Goal: Task Accomplishment & Management: Use online tool/utility

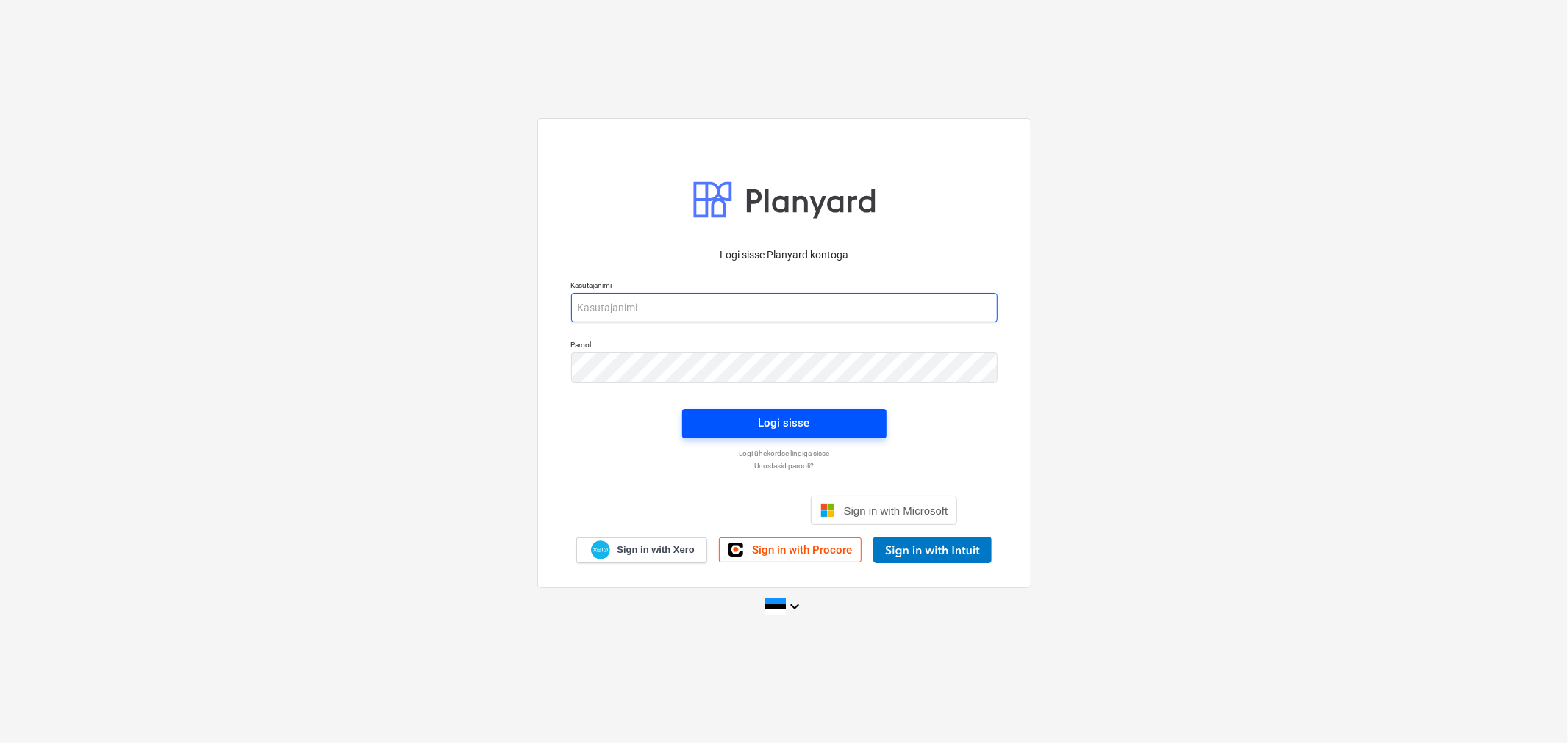
type input "[EMAIL_ADDRESS][DOMAIN_NAME]"
drag, startPoint x: 841, startPoint y: 414, endPoint x: 833, endPoint y: 420, distance: 10.0
click at [833, 420] on span "Logi sisse" at bounding box center [784, 423] width 169 height 19
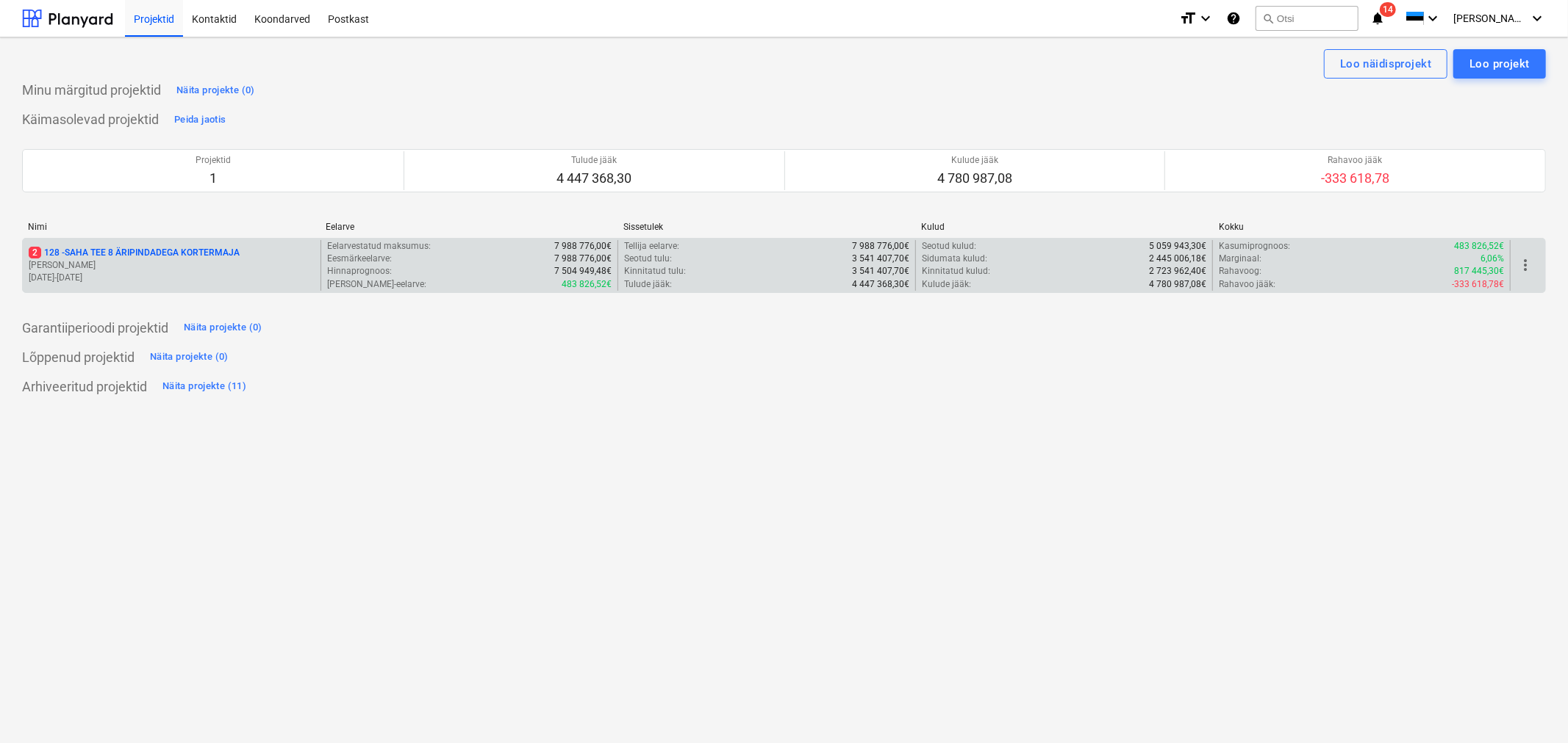
click at [160, 247] on p "2 128 - SAHA TEE 8 ÄRIPINDADEGA KORTERMAJA" at bounding box center [134, 253] width 211 height 13
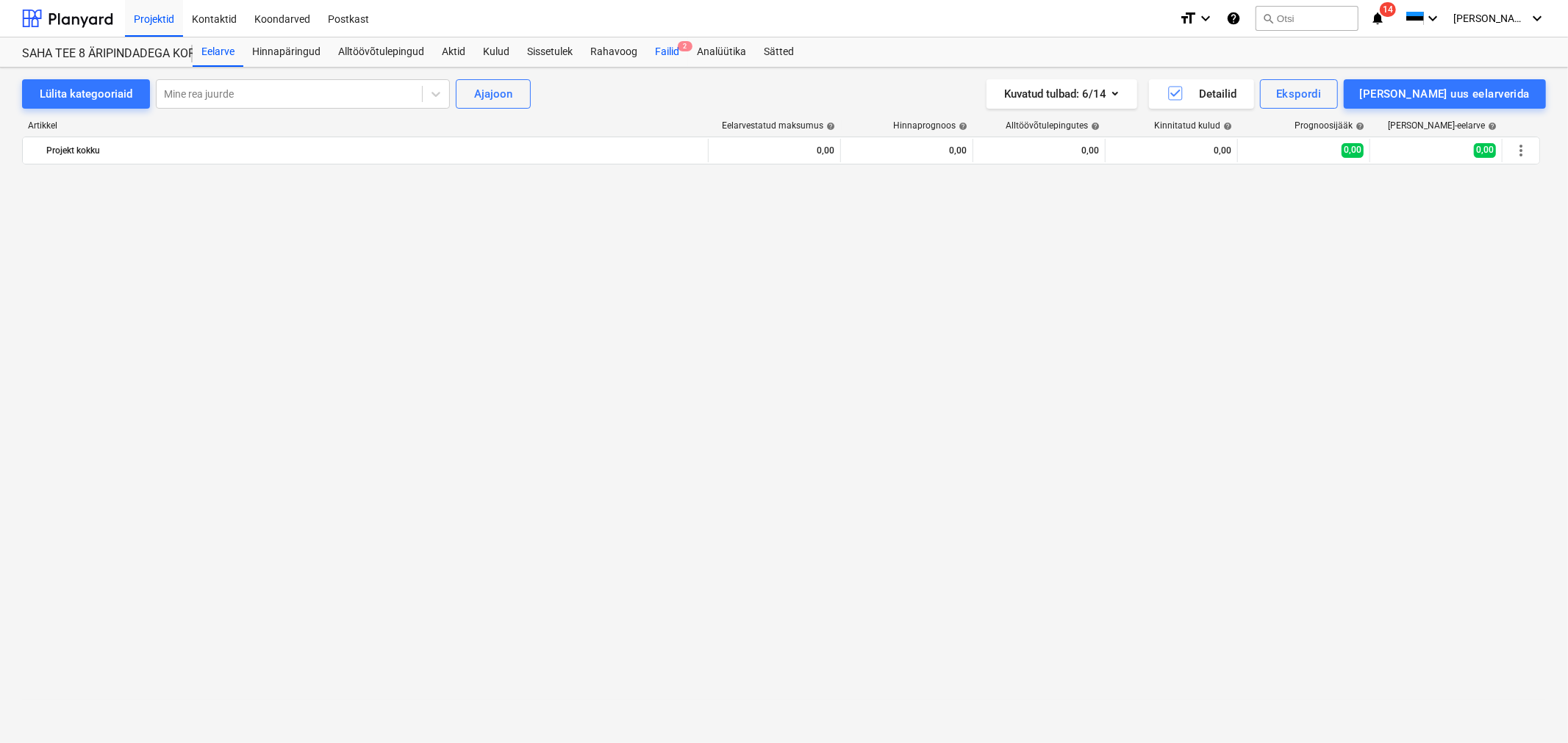
click at [673, 47] on div "Failid 2" at bounding box center [667, 52] width 42 height 30
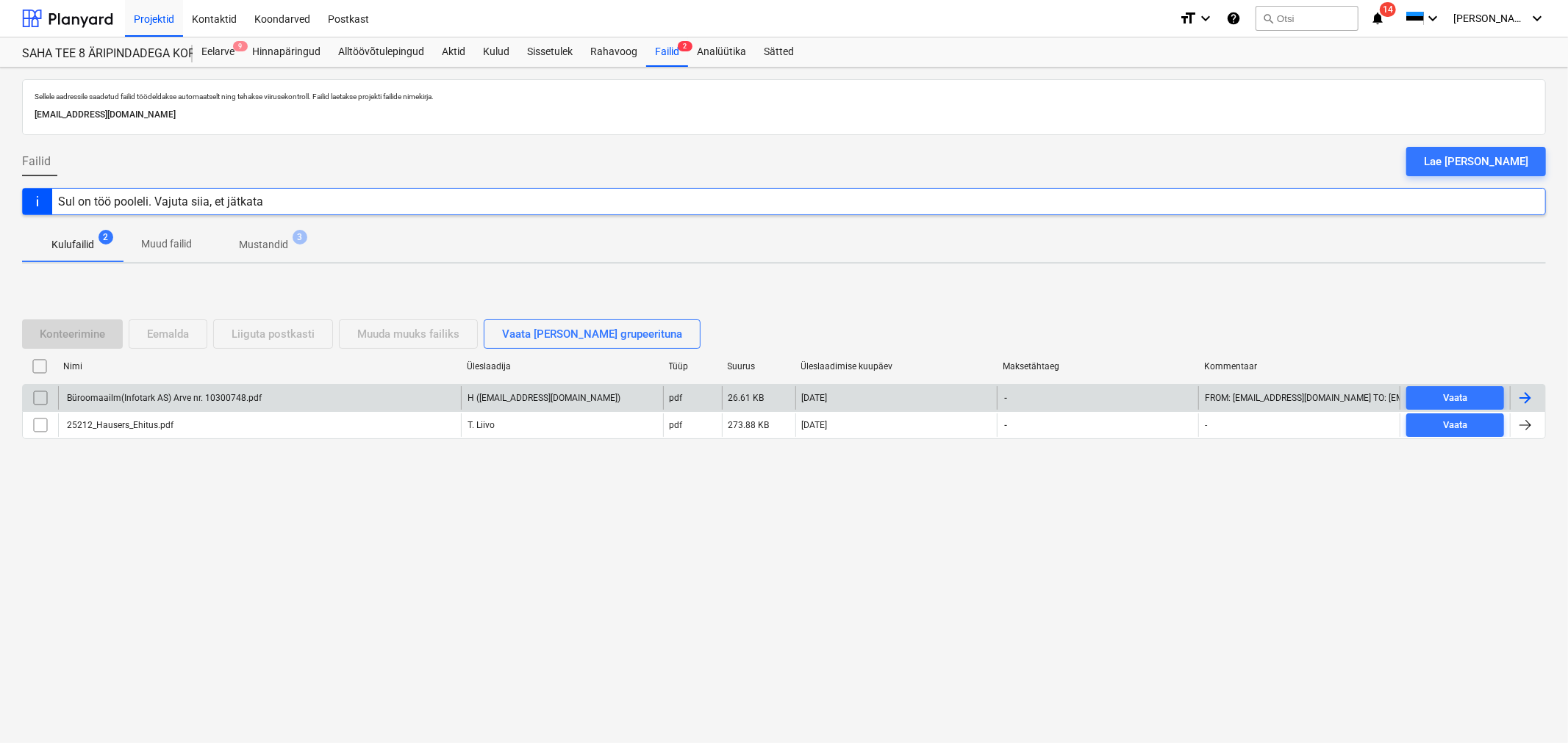
click at [169, 393] on div "Büroomaailm(Infotark AS) Arve nr. 10300748.pdf" at bounding box center [162, 398] width 197 height 10
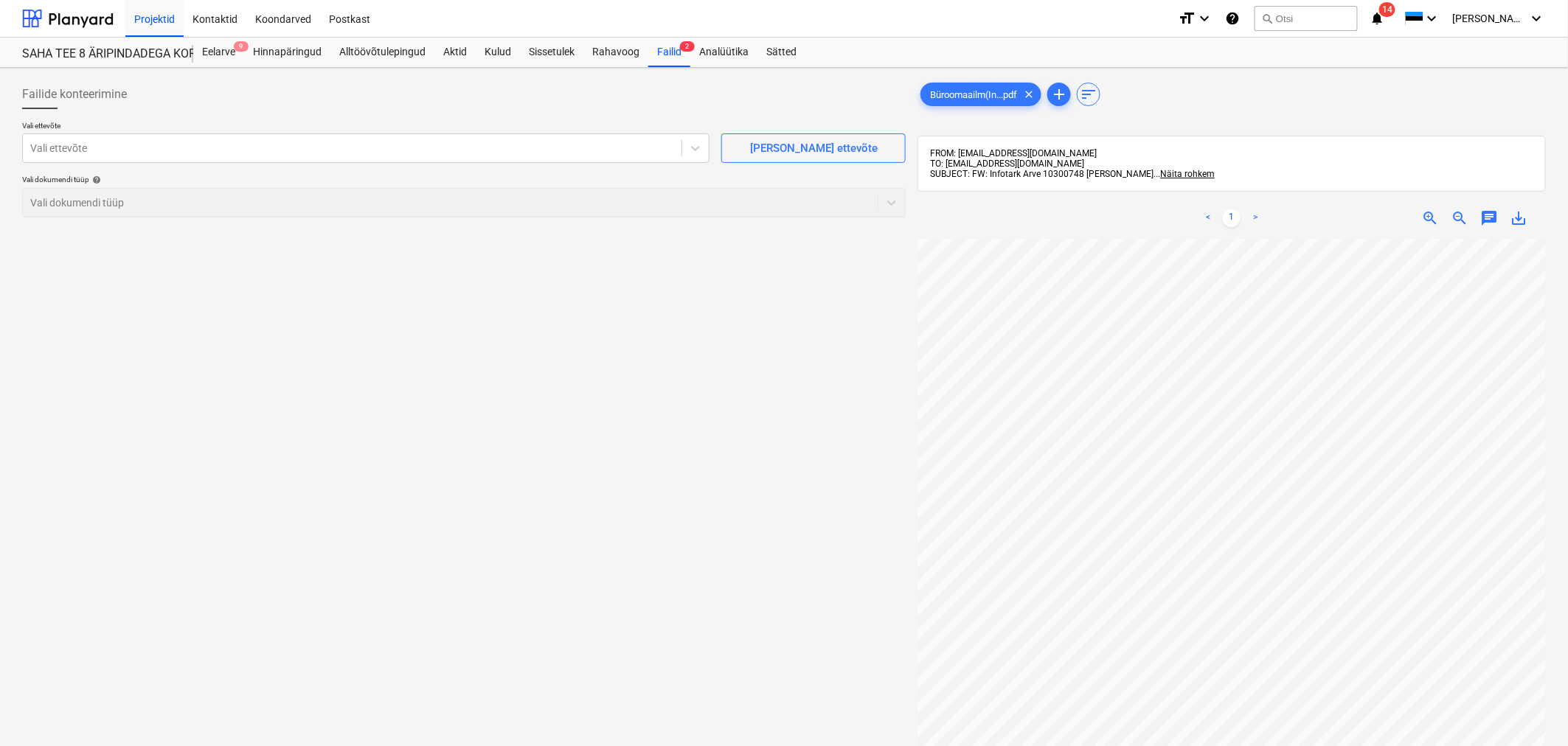
scroll to position [92, 141]
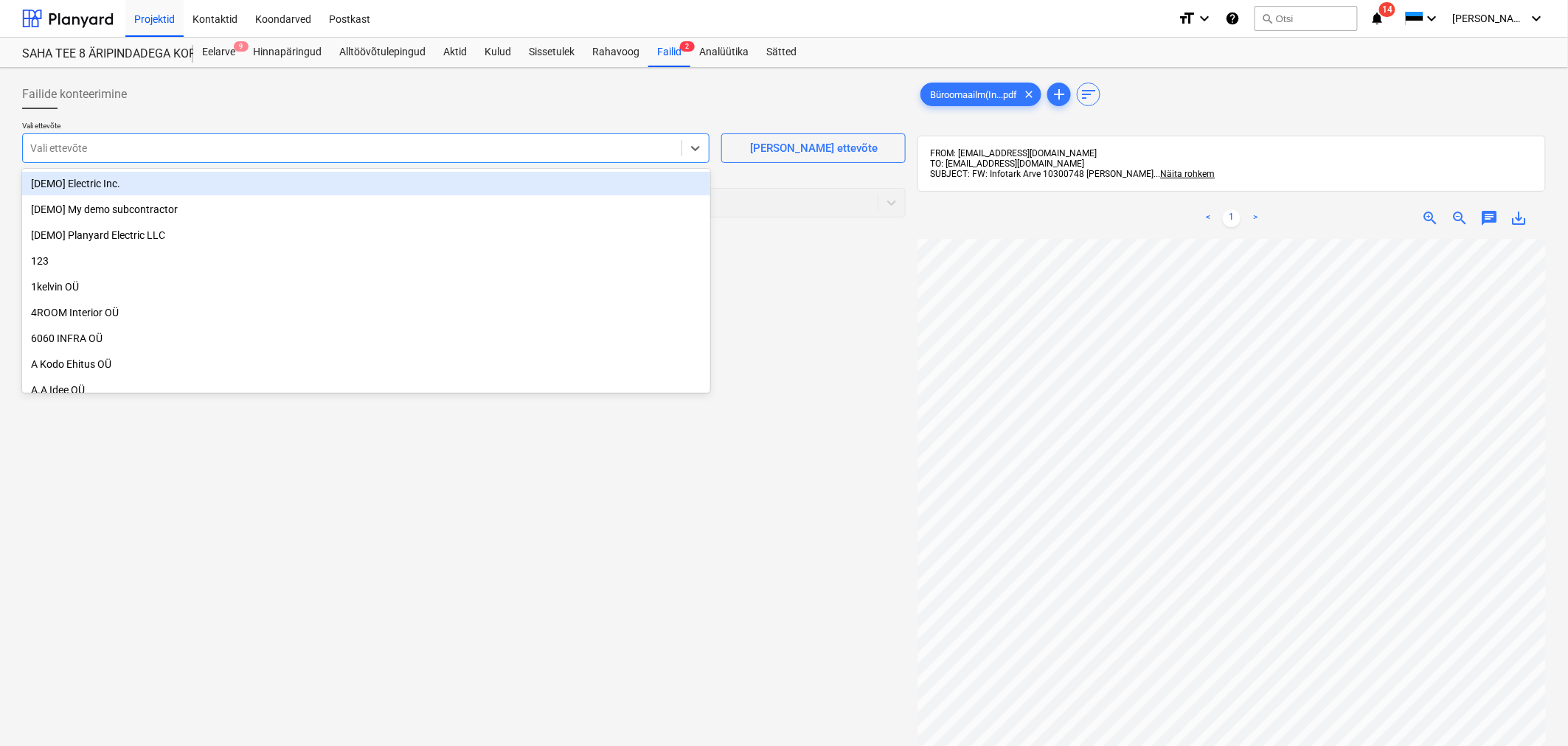
click at [558, 146] on div at bounding box center [352, 148] width 644 height 15
type input "info"
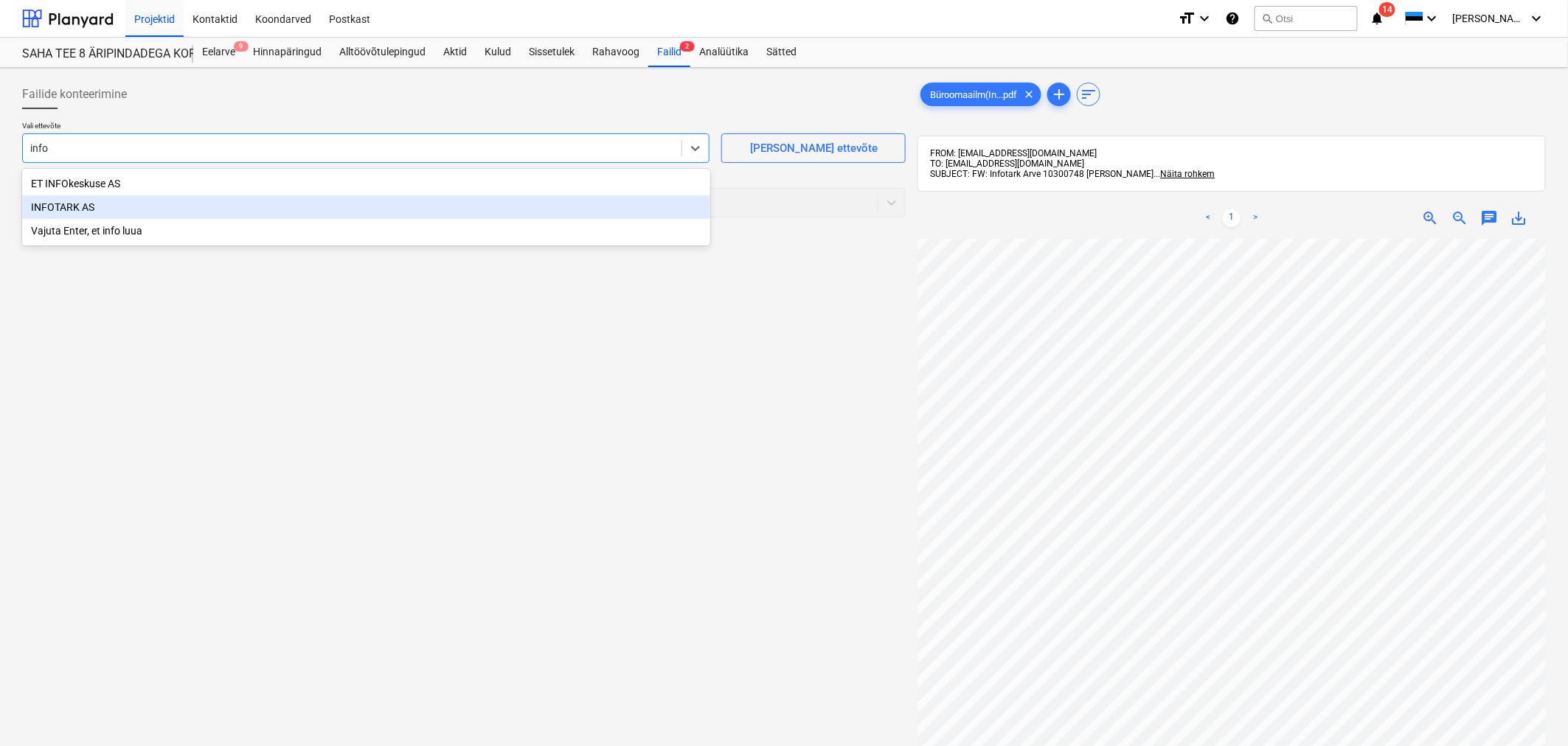
click at [201, 210] on div "INFOTARK AS" at bounding box center [365, 206] width 688 height 23
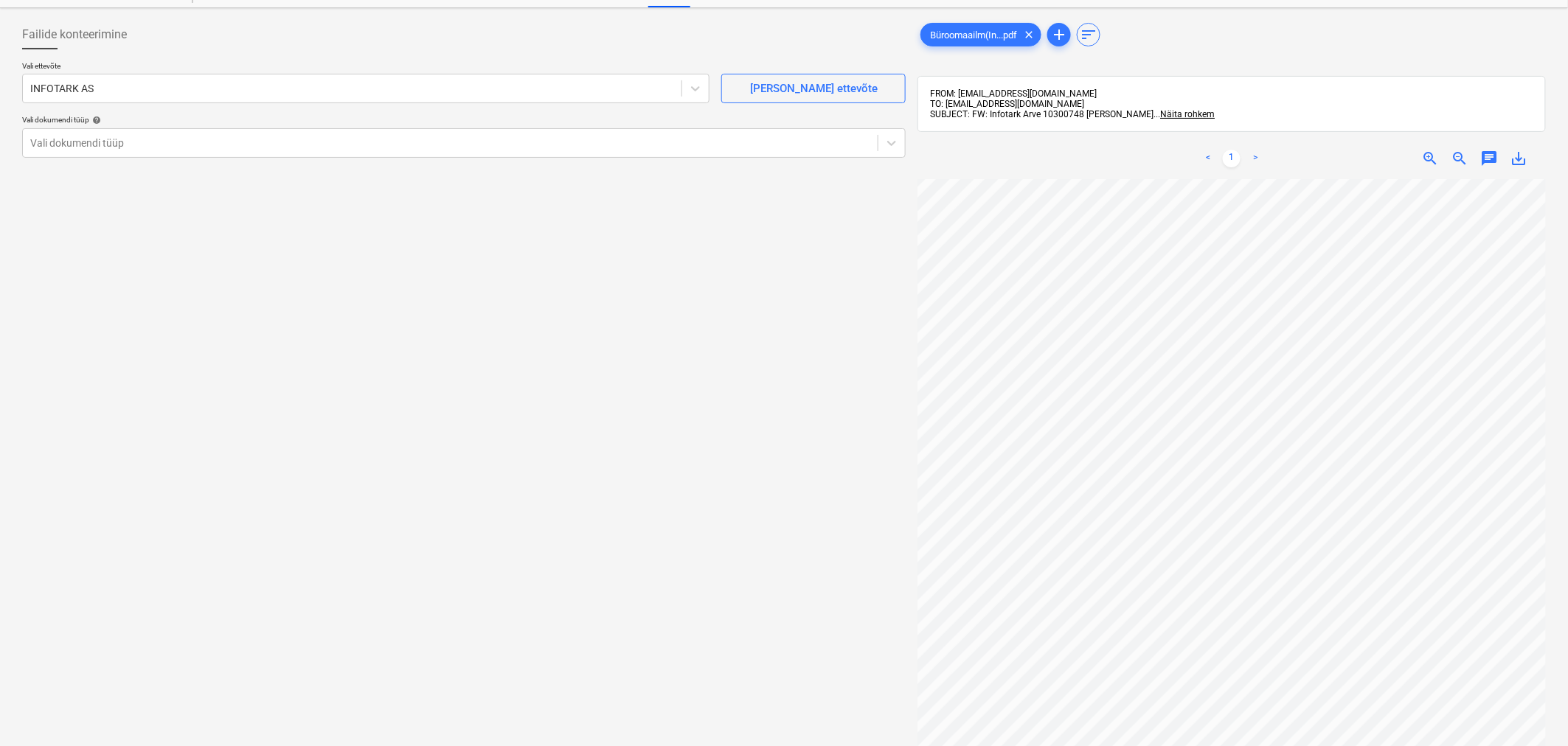
scroll to position [47, 0]
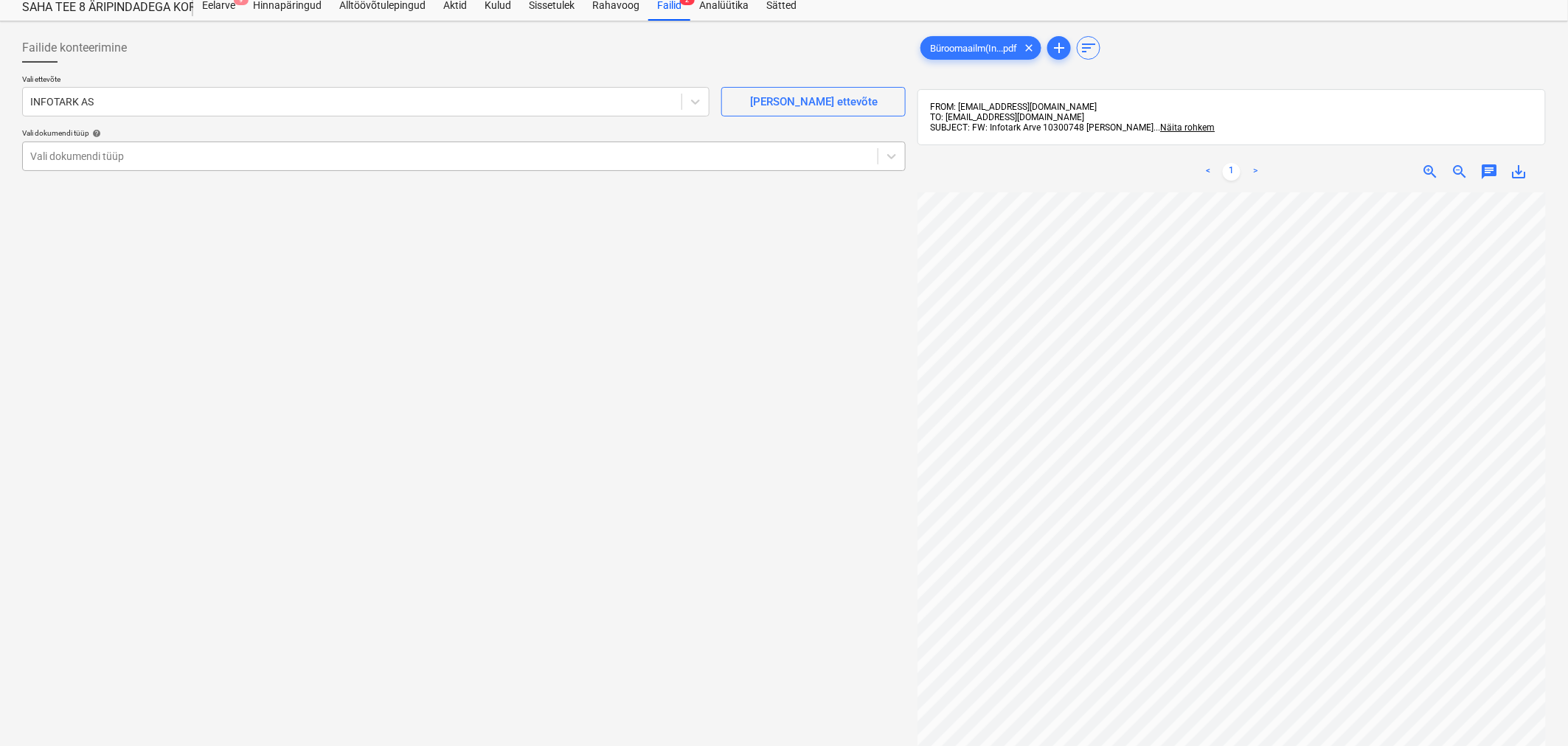
click at [103, 156] on div at bounding box center [450, 156] width 840 height 15
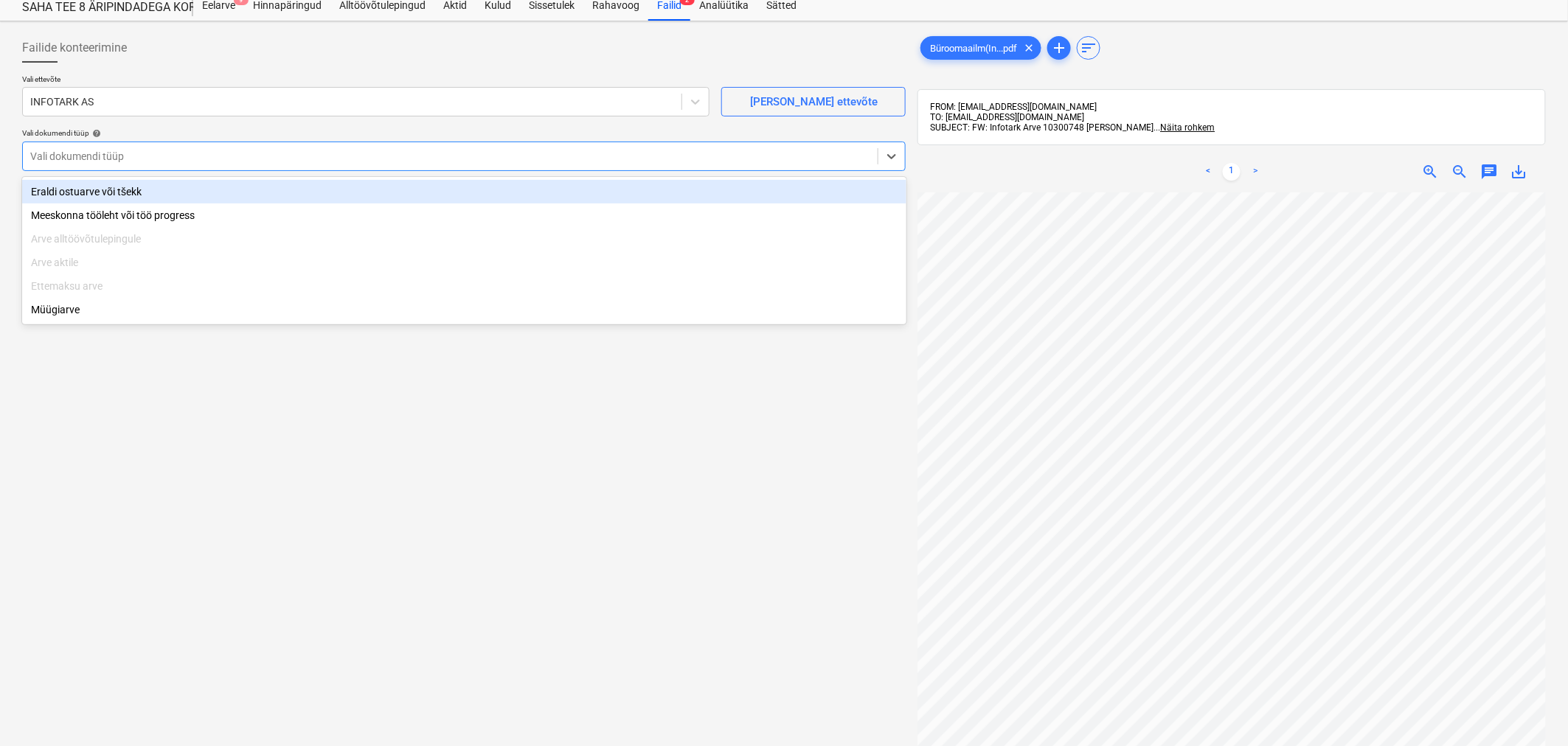
click at [106, 186] on div "Eraldi ostuarve või tšekk" at bounding box center [464, 191] width 885 height 23
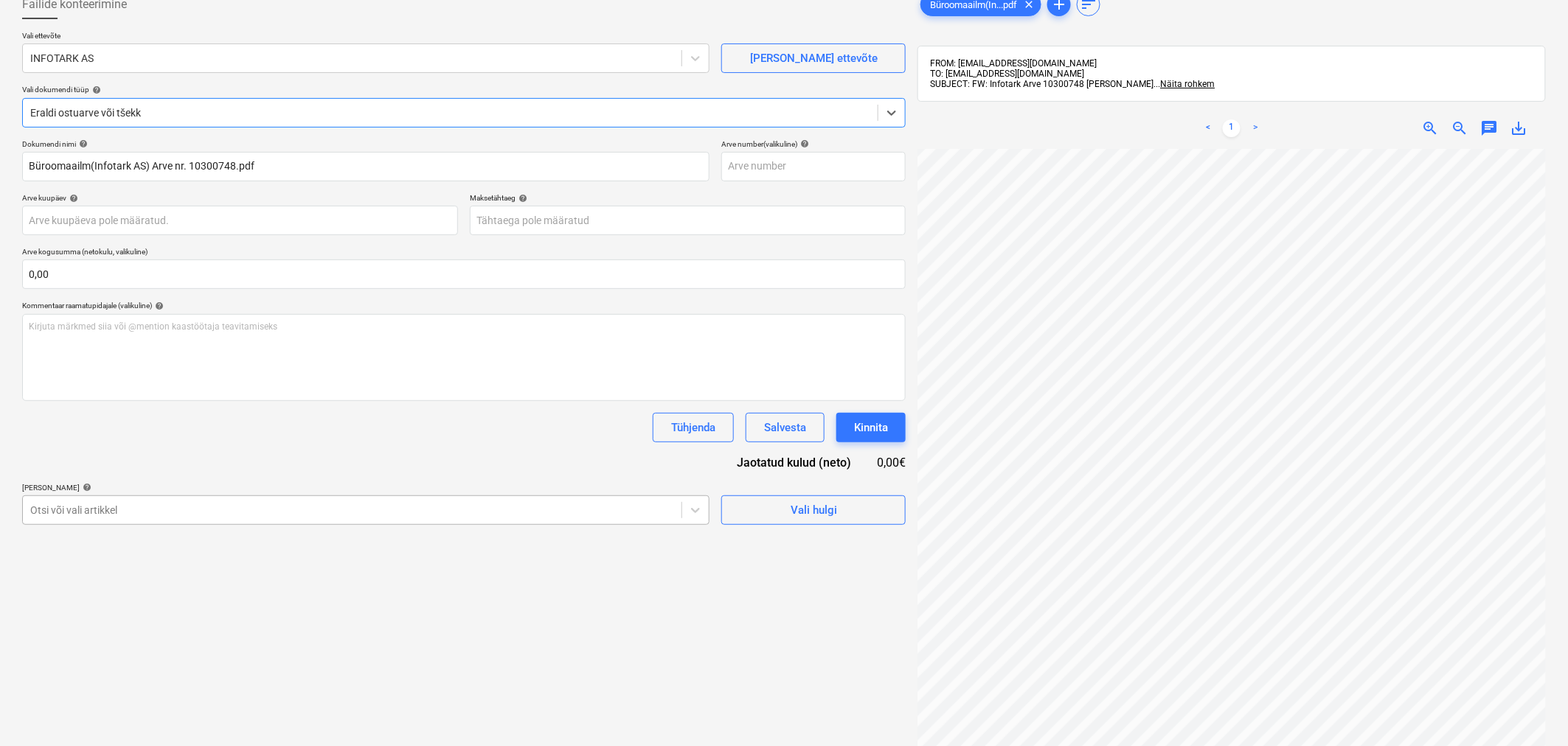
click at [151, 551] on body "Projektid Kontaktid Koondarved Postkast format_size keyboard_arrow_down help se…" at bounding box center [784, 282] width 1568 height 746
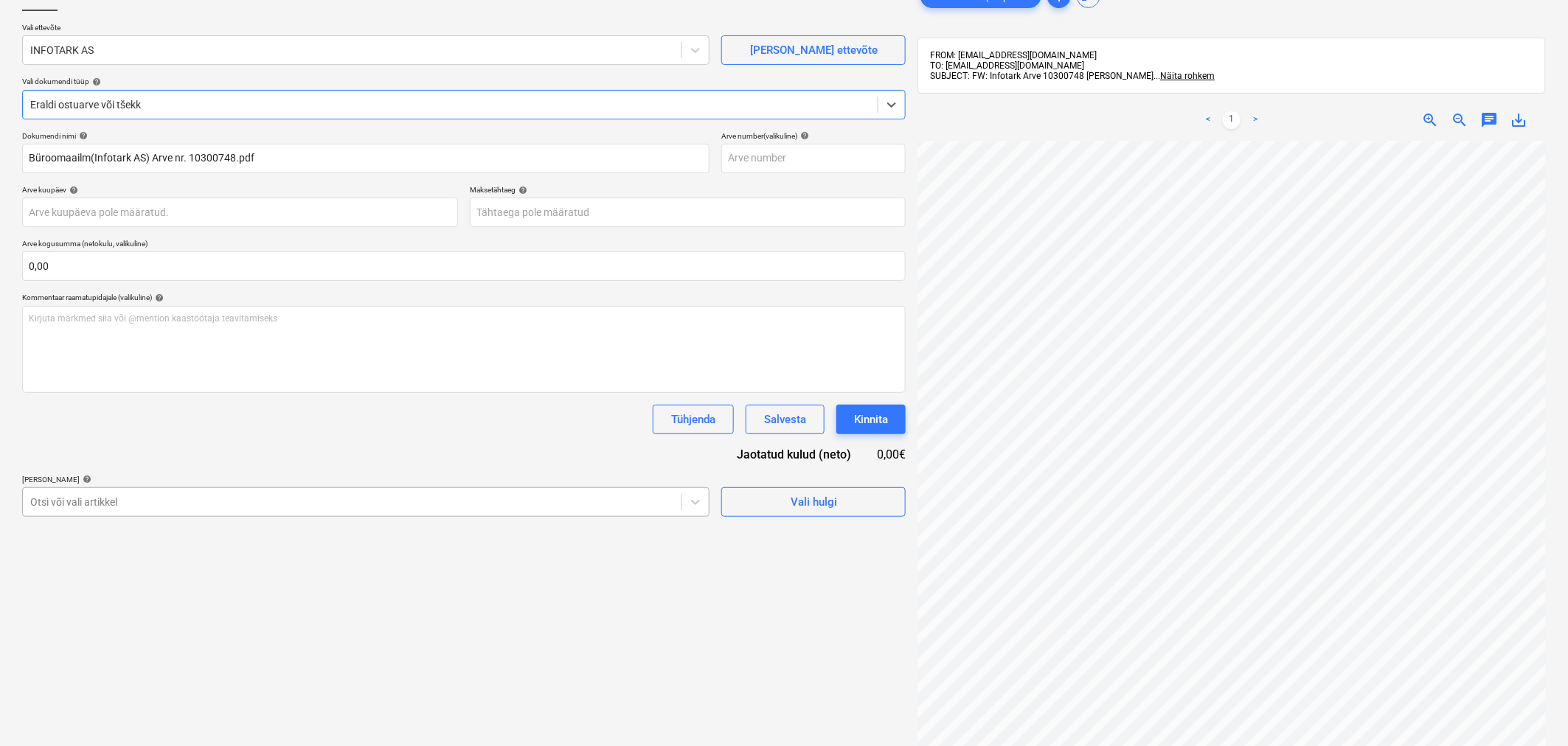
scroll to position [106, 0]
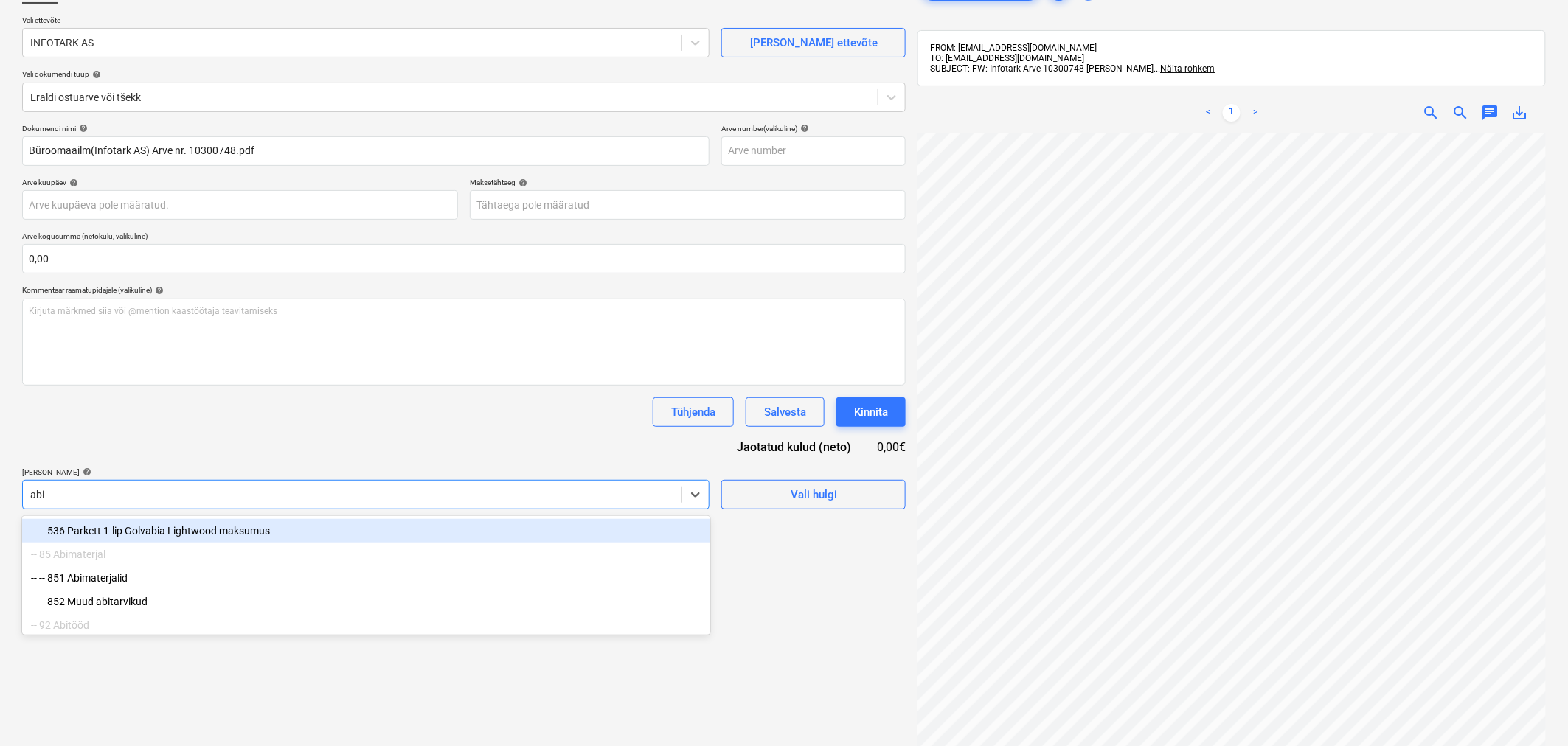
type input "abim"
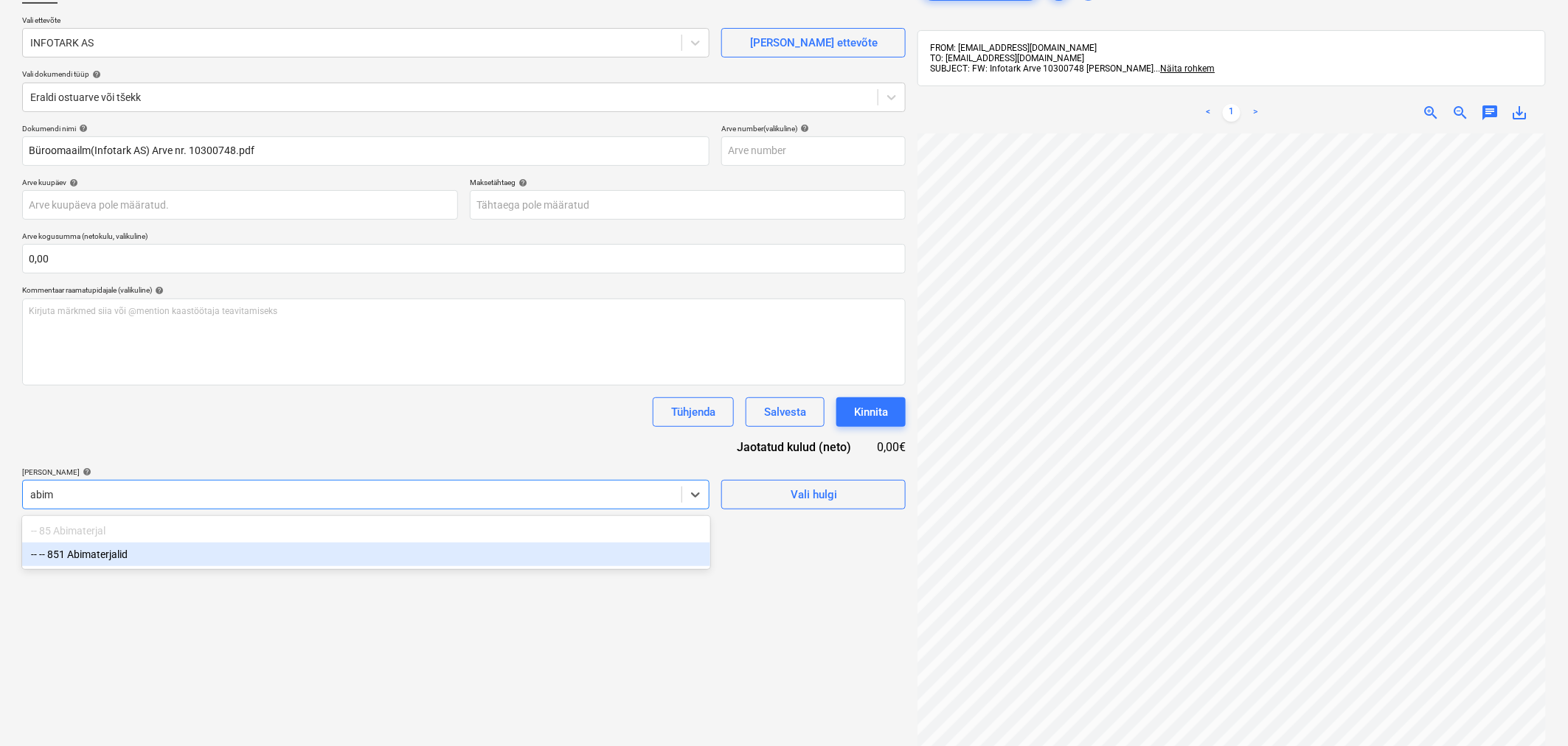
click at [138, 548] on div "-- -- 851 Abimaterjalid" at bounding box center [365, 554] width 688 height 23
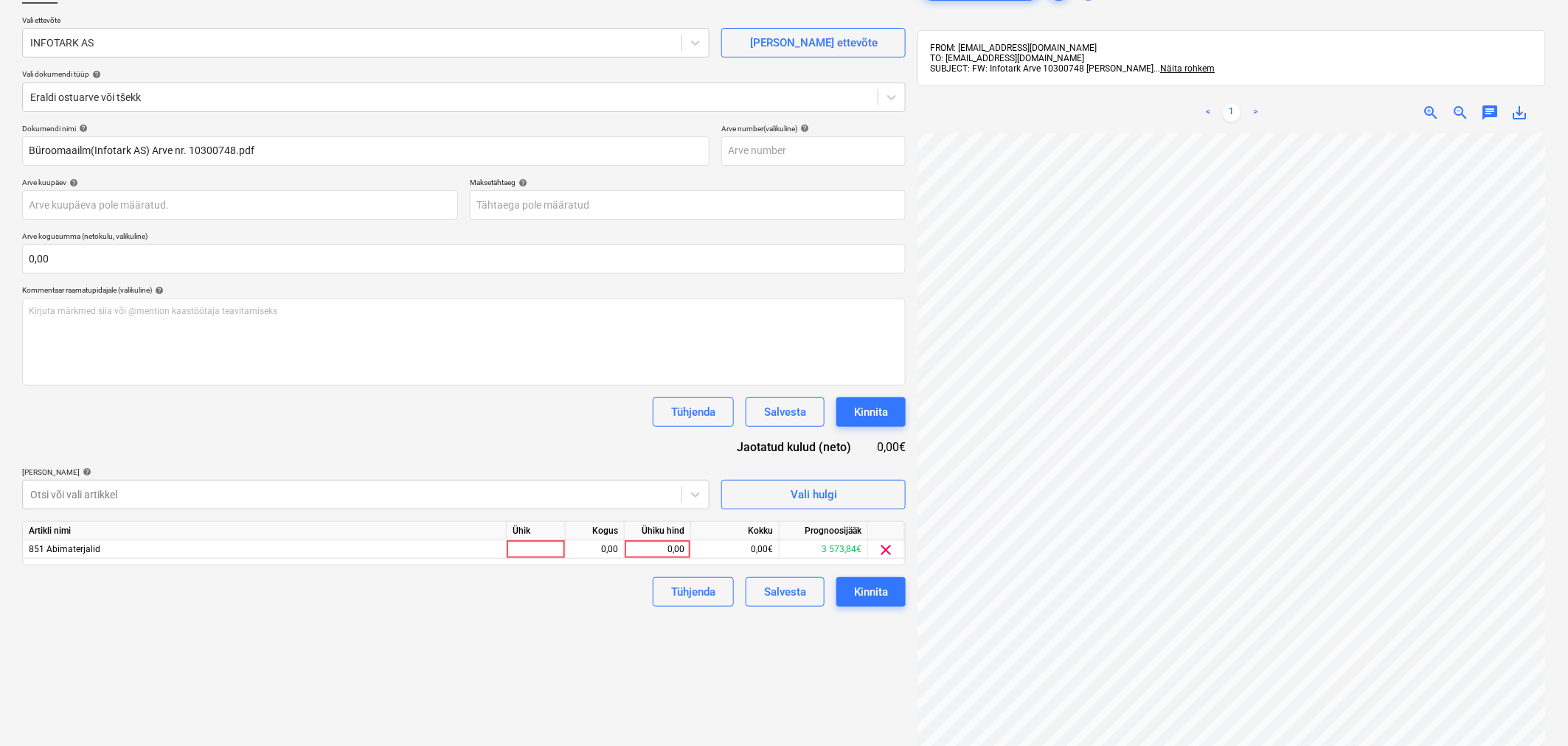
click at [169, 432] on div "Dokumendi nimi help Büroomaailm(Infotark AS) Arve nr. 10300748.pdf Arve number …" at bounding box center [464, 365] width 884 height 483
click at [661, 543] on div "0,00" at bounding box center [657, 549] width 54 height 19
type input "14,63"
click at [849, 514] on div "Failide konteerimine Vali ettevõte INFOTARK AS [PERSON_NAME] uus ettevõte Vali …" at bounding box center [784, 407] width 1536 height 877
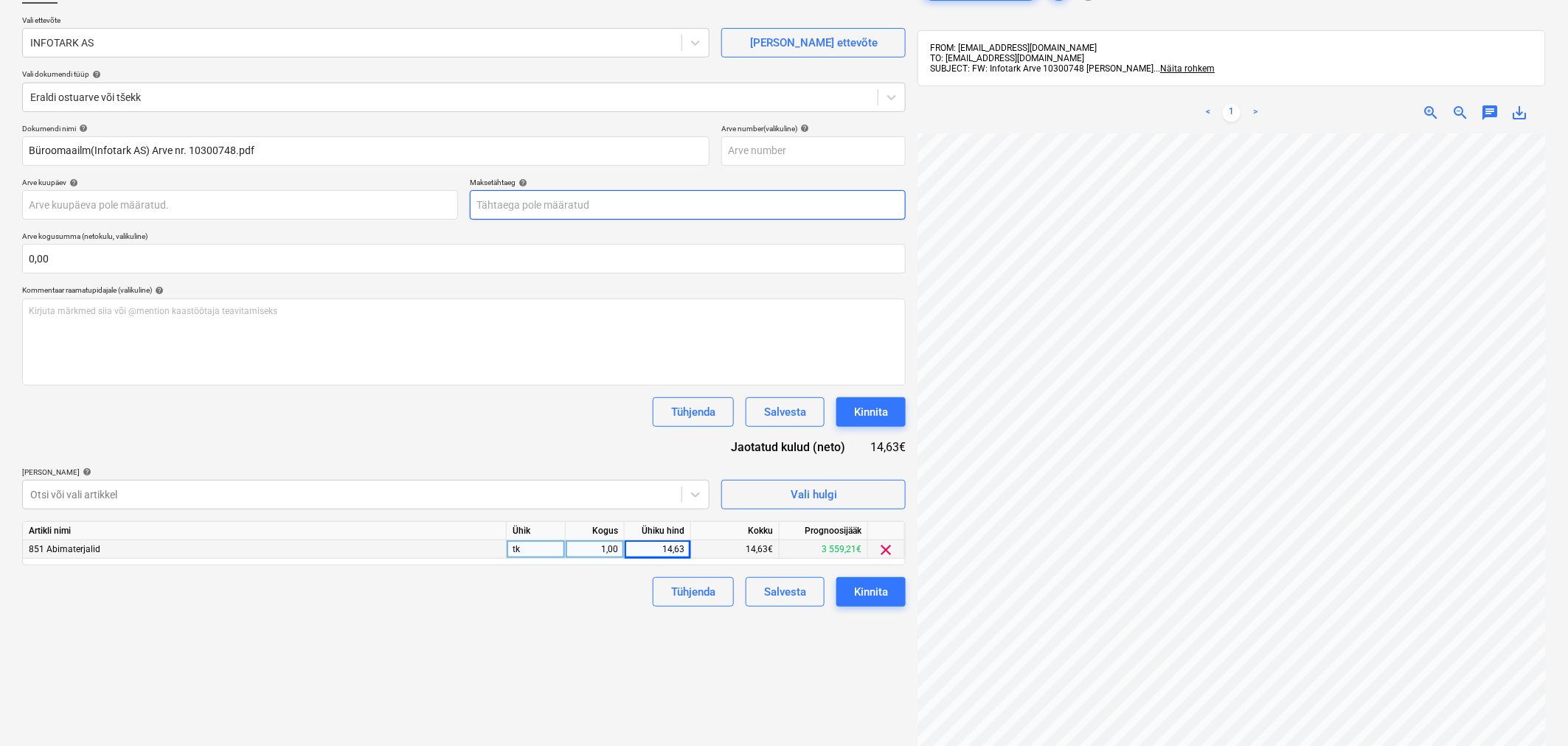
click at [620, 204] on body "Projektid Kontaktid Koondarved Postkast format_size keyboard_arrow_down help se…" at bounding box center [784, 267] width 1568 height 746
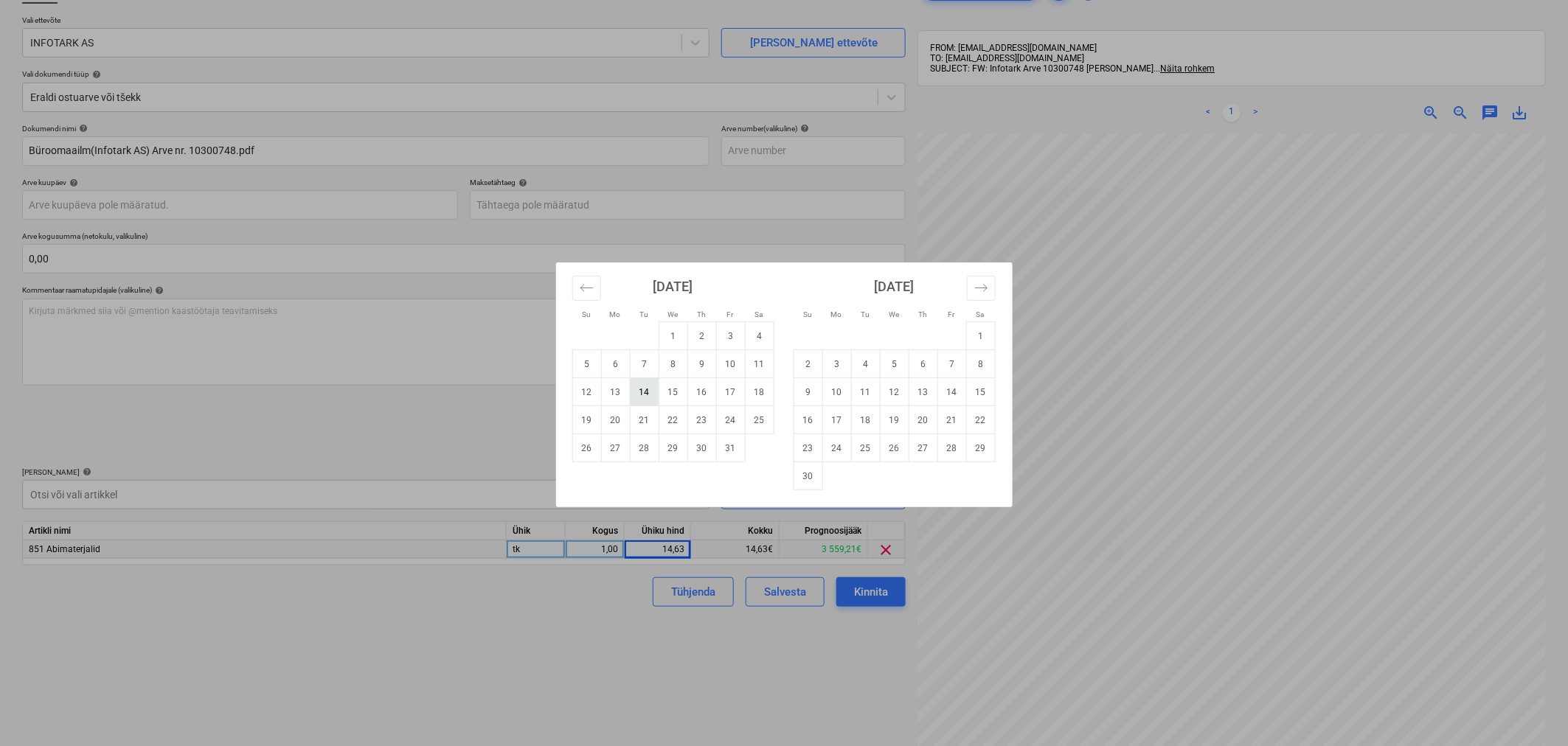
click at [648, 391] on td "14" at bounding box center [644, 392] width 29 height 28
type input "[DATE]"
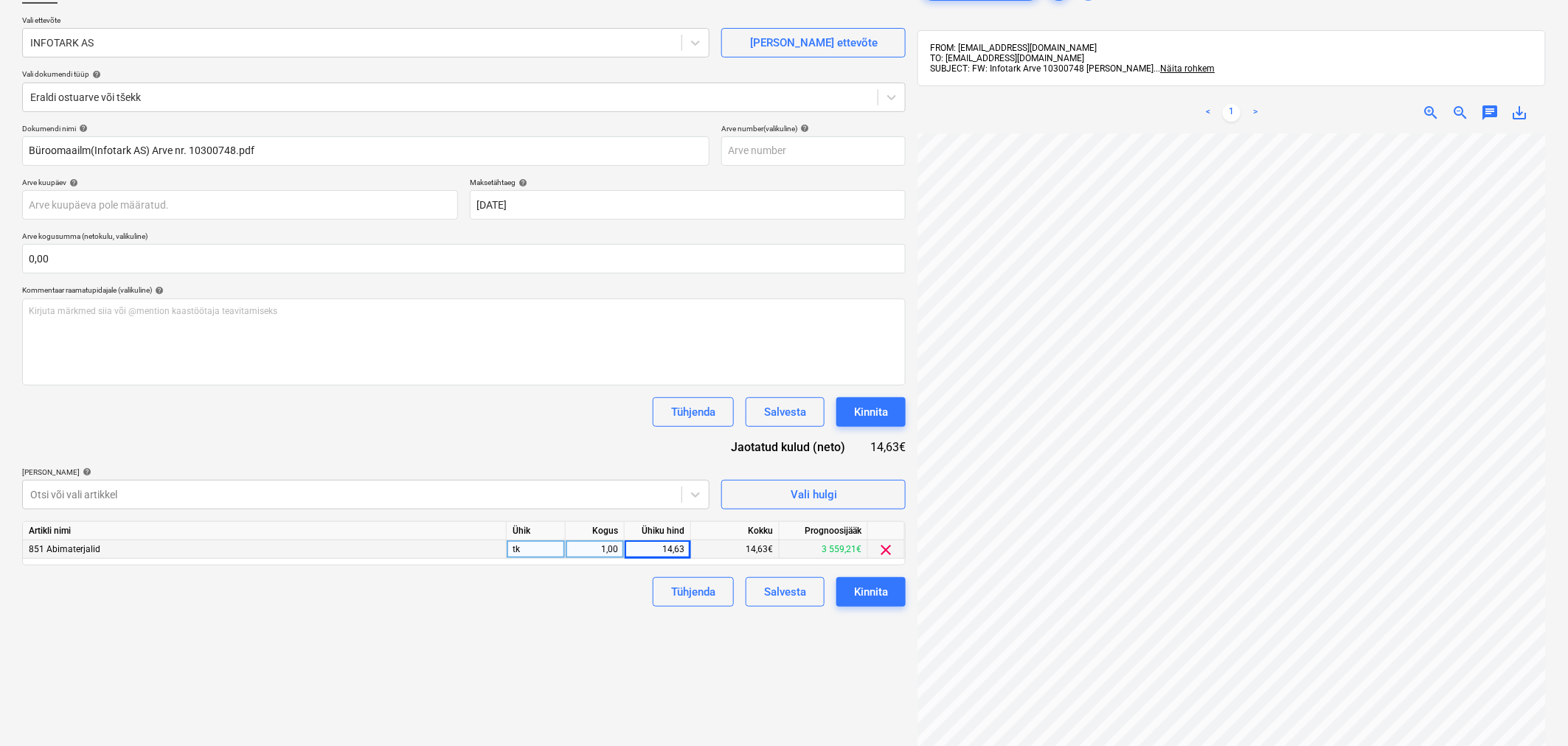
click at [514, 433] on div "Dokumendi nimi help Büroomaailm(Infotark AS) Arve nr. 10300748.pdf Arve number …" at bounding box center [464, 365] width 884 height 483
click at [876, 403] on div "Kinnita" at bounding box center [871, 412] width 34 height 19
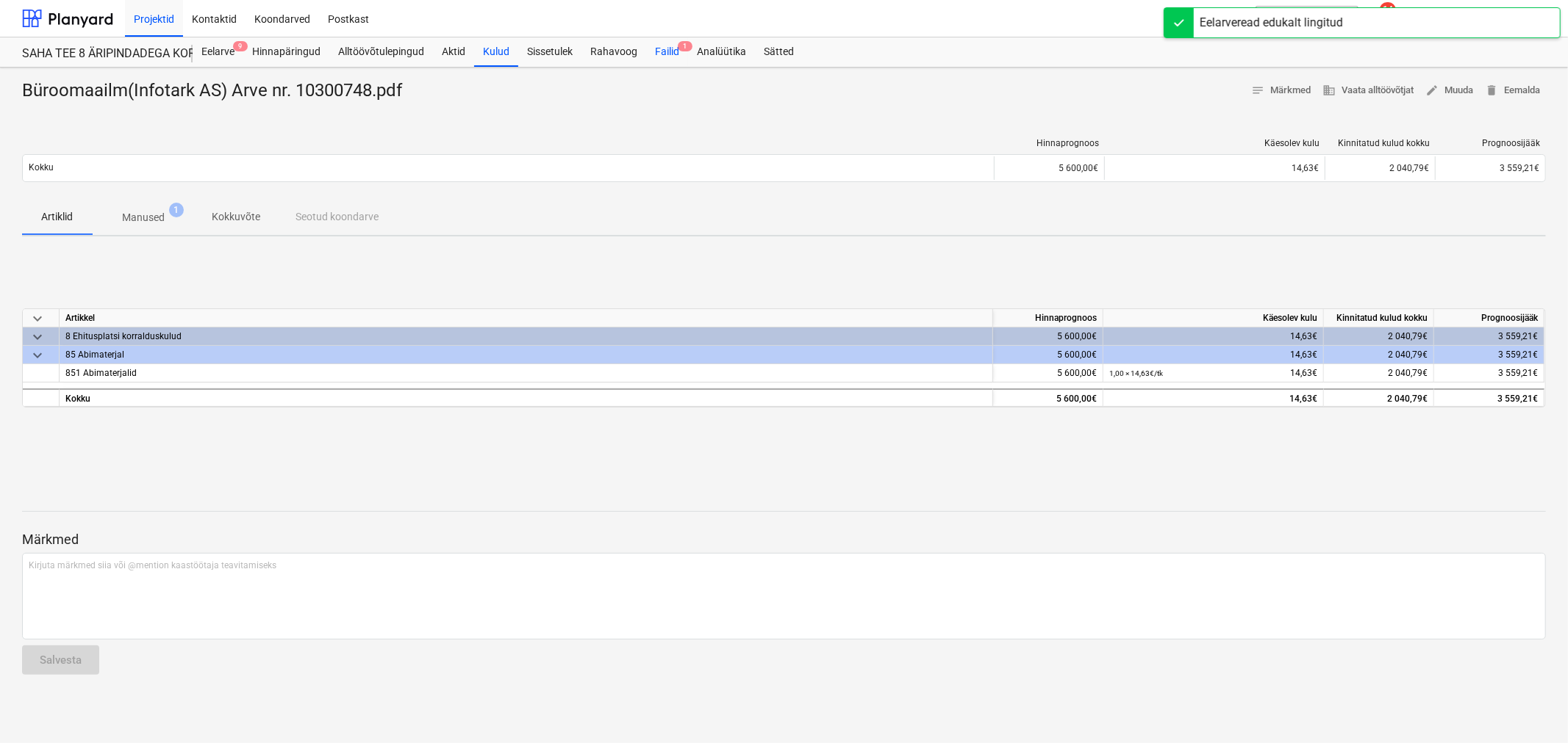
click at [666, 54] on div "Failid 1" at bounding box center [667, 52] width 42 height 30
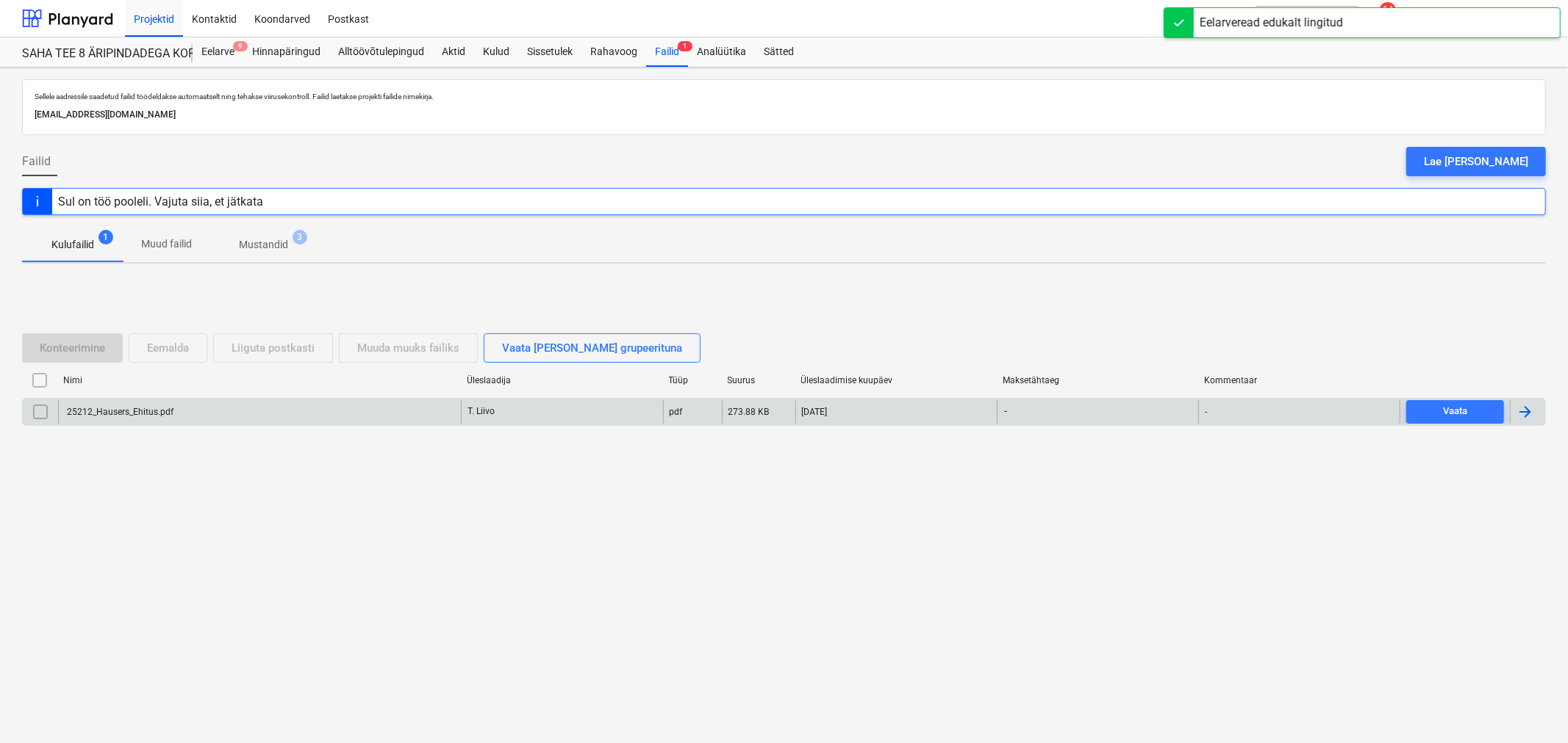
click at [110, 412] on div "25212_Hausers_Ehitus.pdf" at bounding box center [118, 412] width 108 height 10
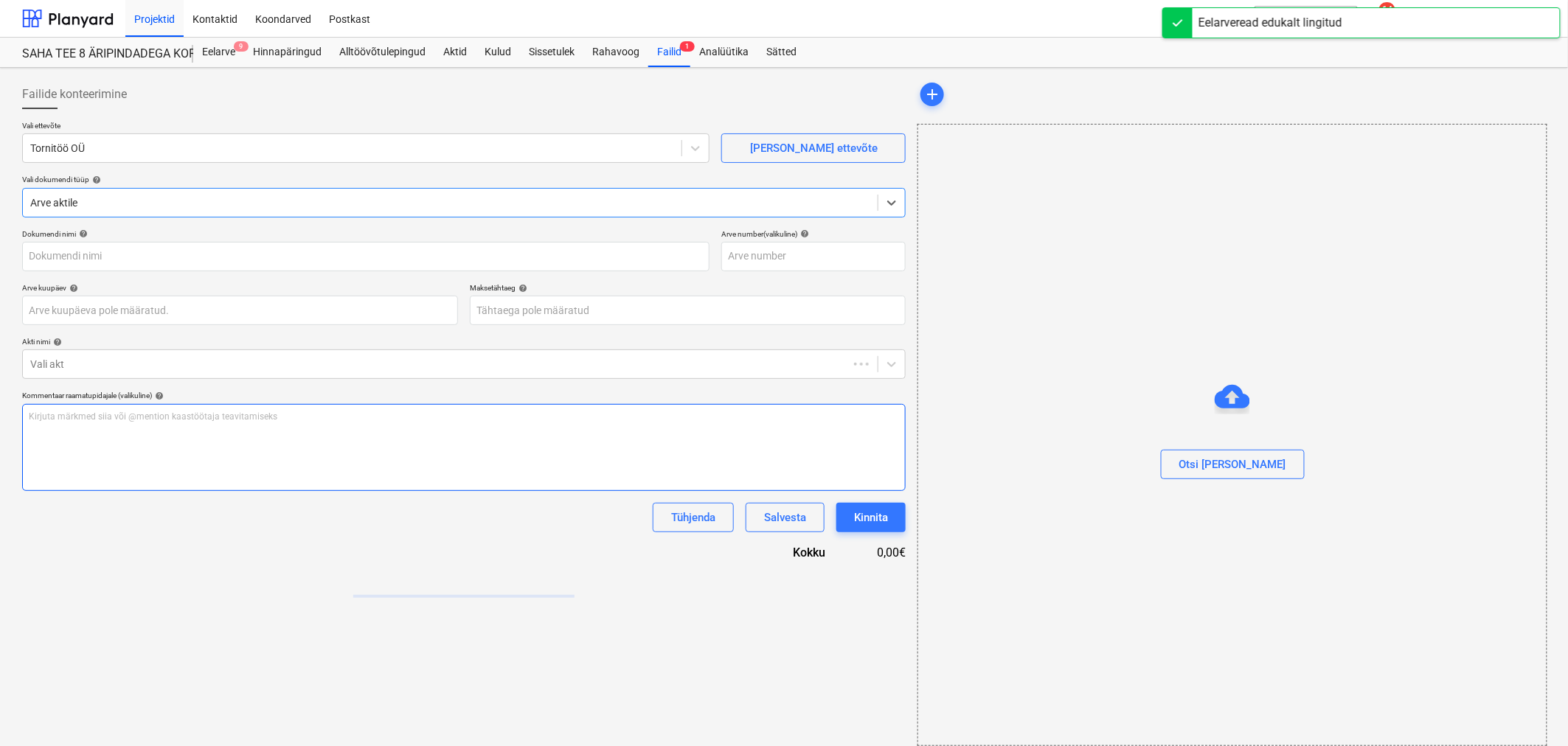
type input "25212_Hausers_Ehitus.pdf"
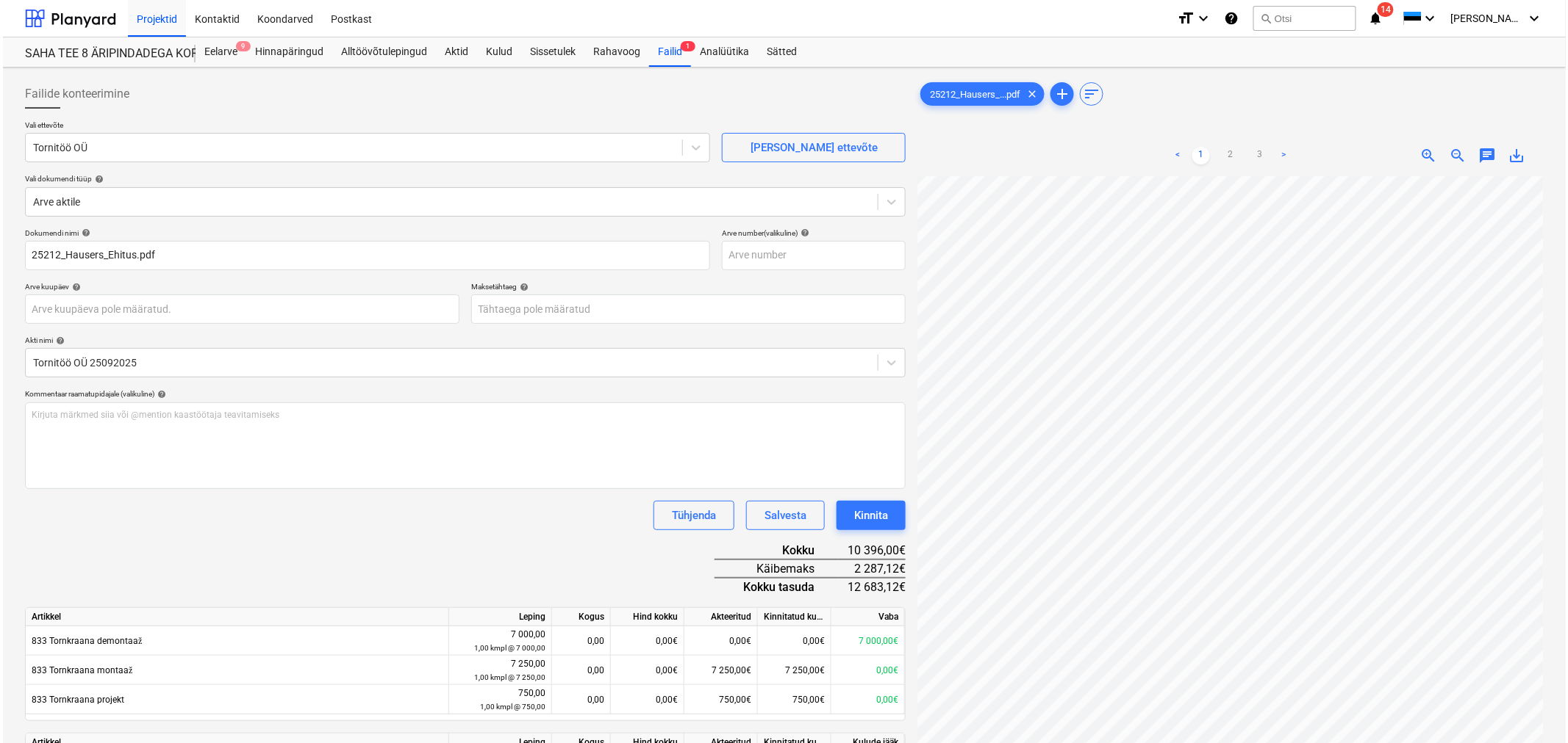
scroll to position [0, 145]
click at [553, 316] on body "Projektid Kontaktid Koondarved Postkast format_size keyboard_arrow_down help se…" at bounding box center [781, 371] width 1562 height 743
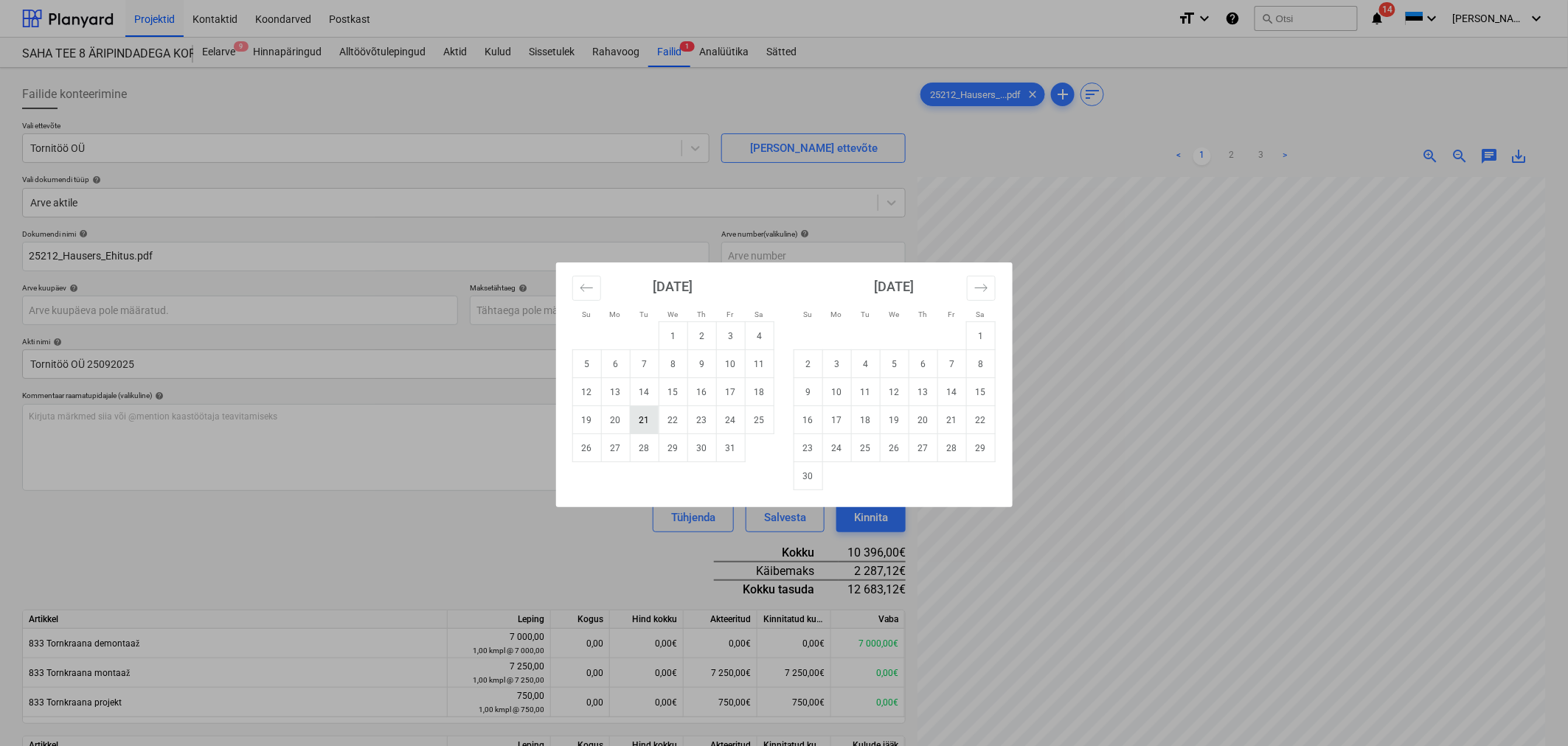
click at [643, 417] on td "21" at bounding box center [644, 420] width 29 height 28
type input "[DATE]"
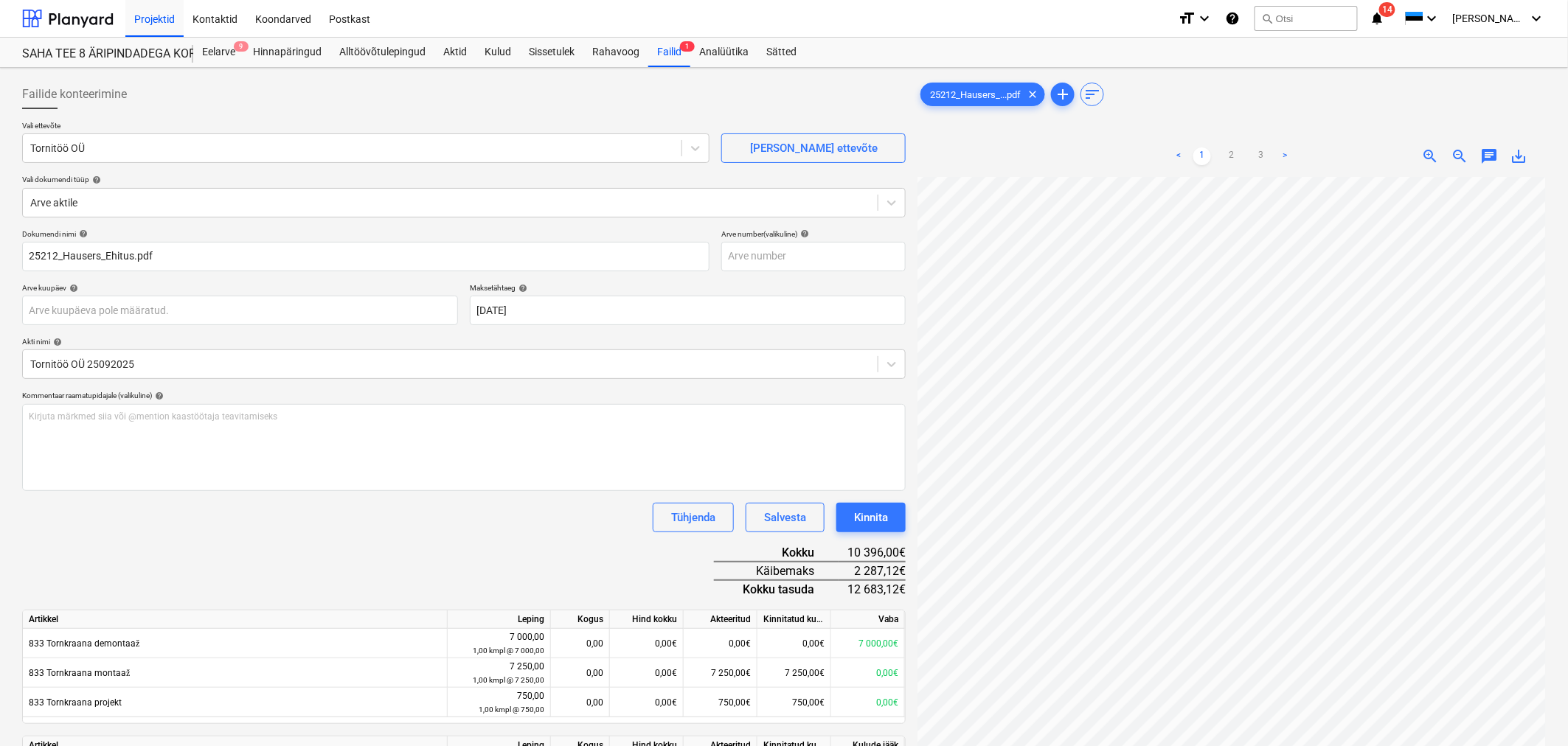
click at [423, 532] on div "Dokumendi nimi help 25212_Hausers_Ehitus.pdf Arve number (valikuline) help Arve…" at bounding box center [464, 560] width 884 height 662
click at [878, 513] on div "Kinnita" at bounding box center [871, 518] width 34 height 19
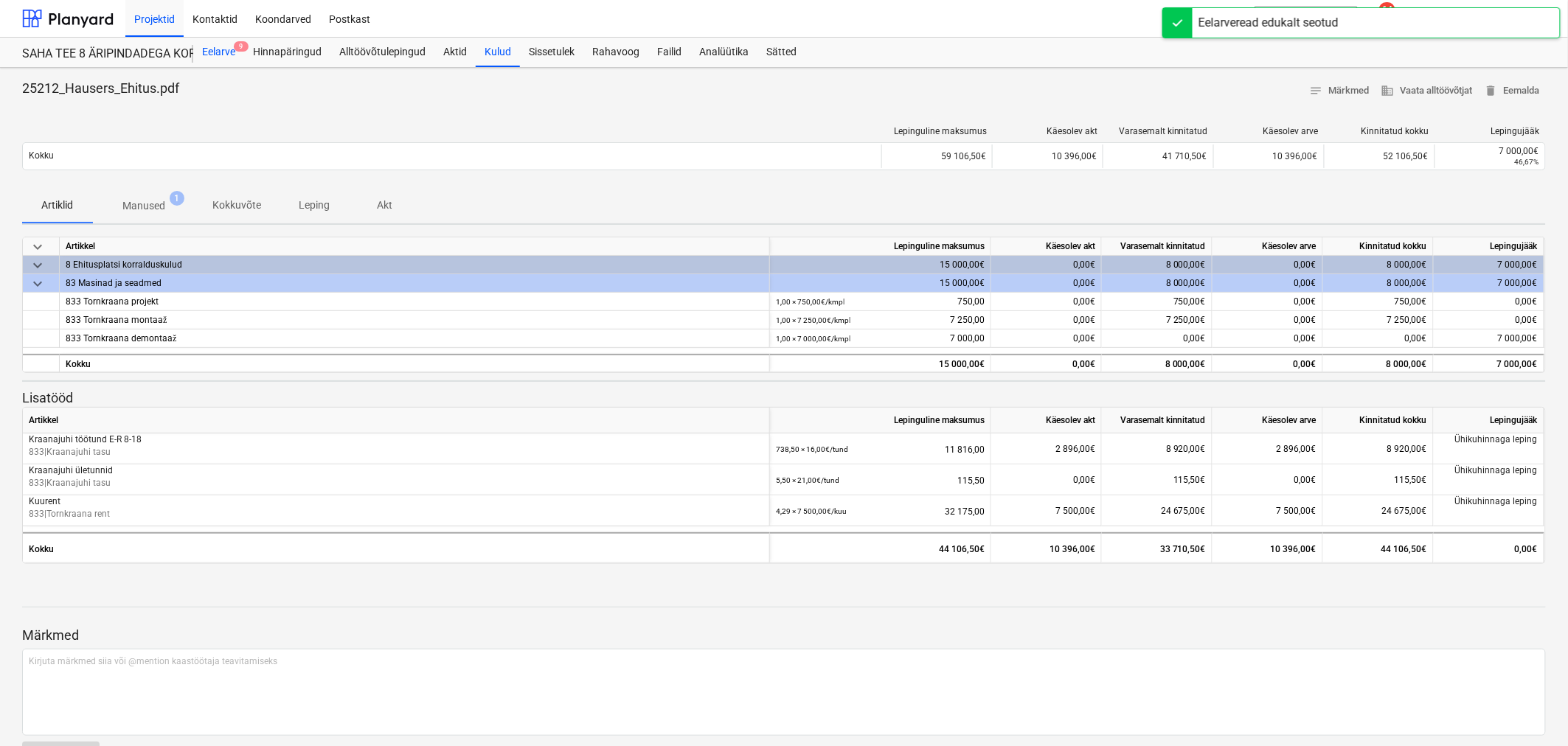
click at [224, 43] on div "Eelarve 9" at bounding box center [219, 52] width 51 height 30
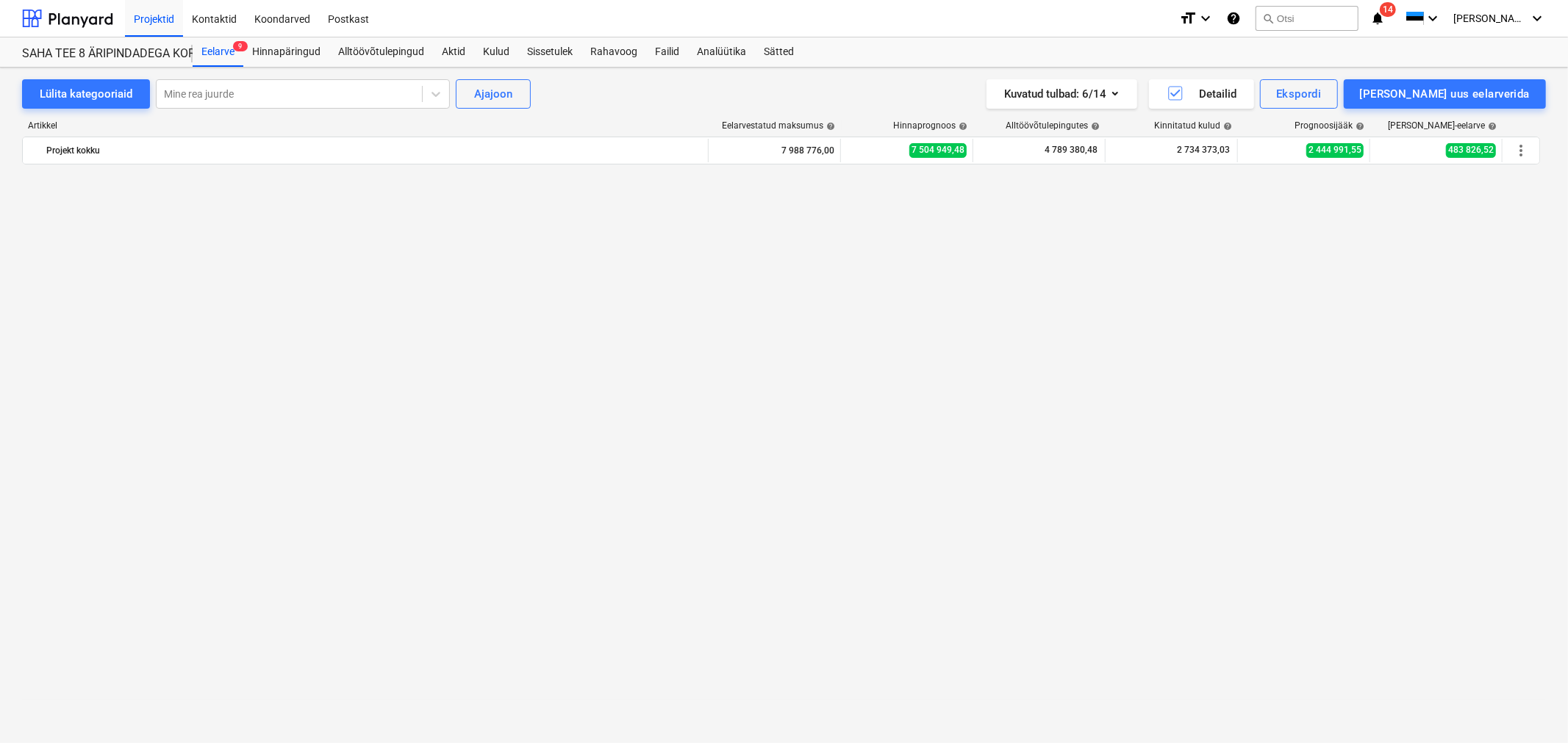
scroll to position [2101, 0]
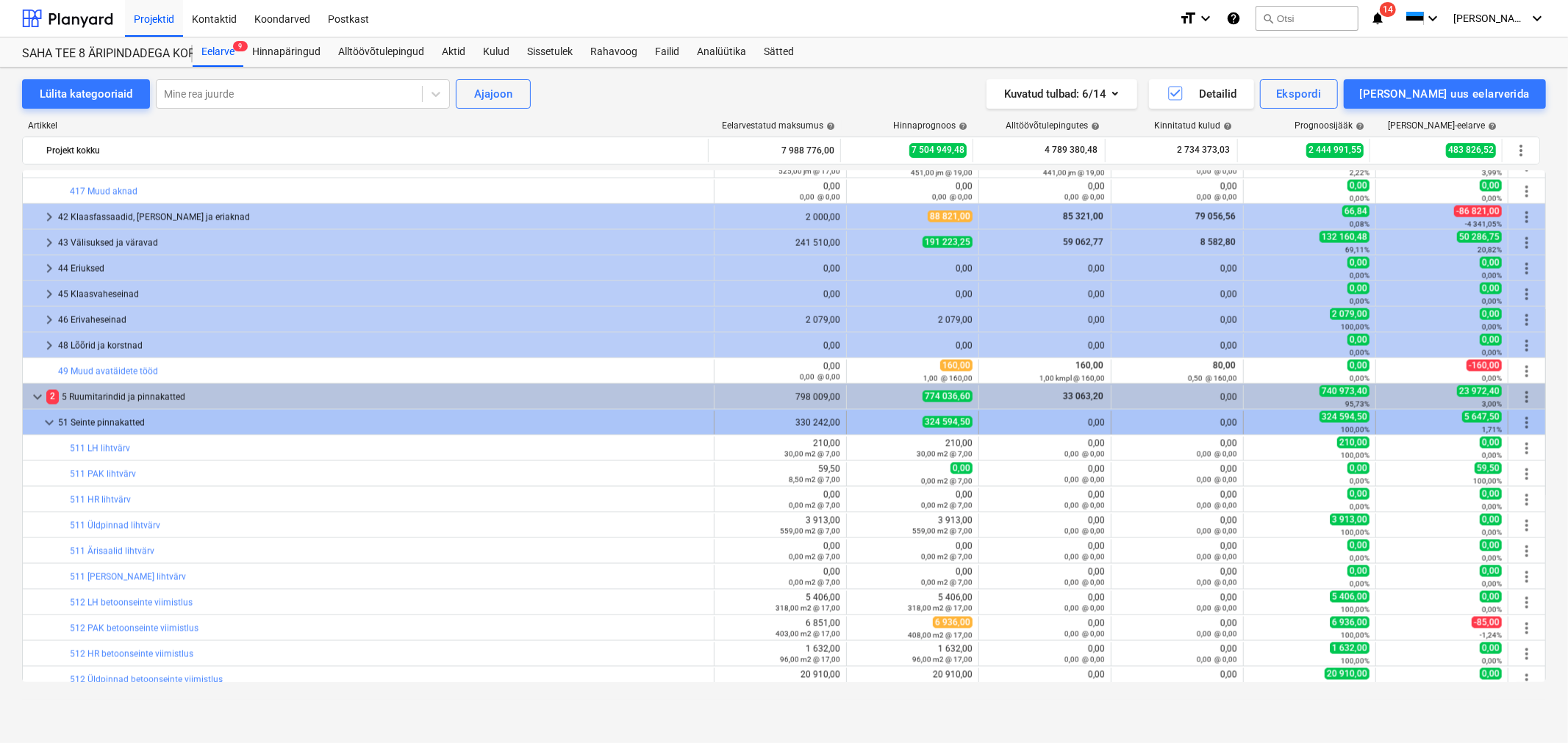
click at [54, 425] on span "keyboard_arrow_down" at bounding box center [49, 423] width 18 height 18
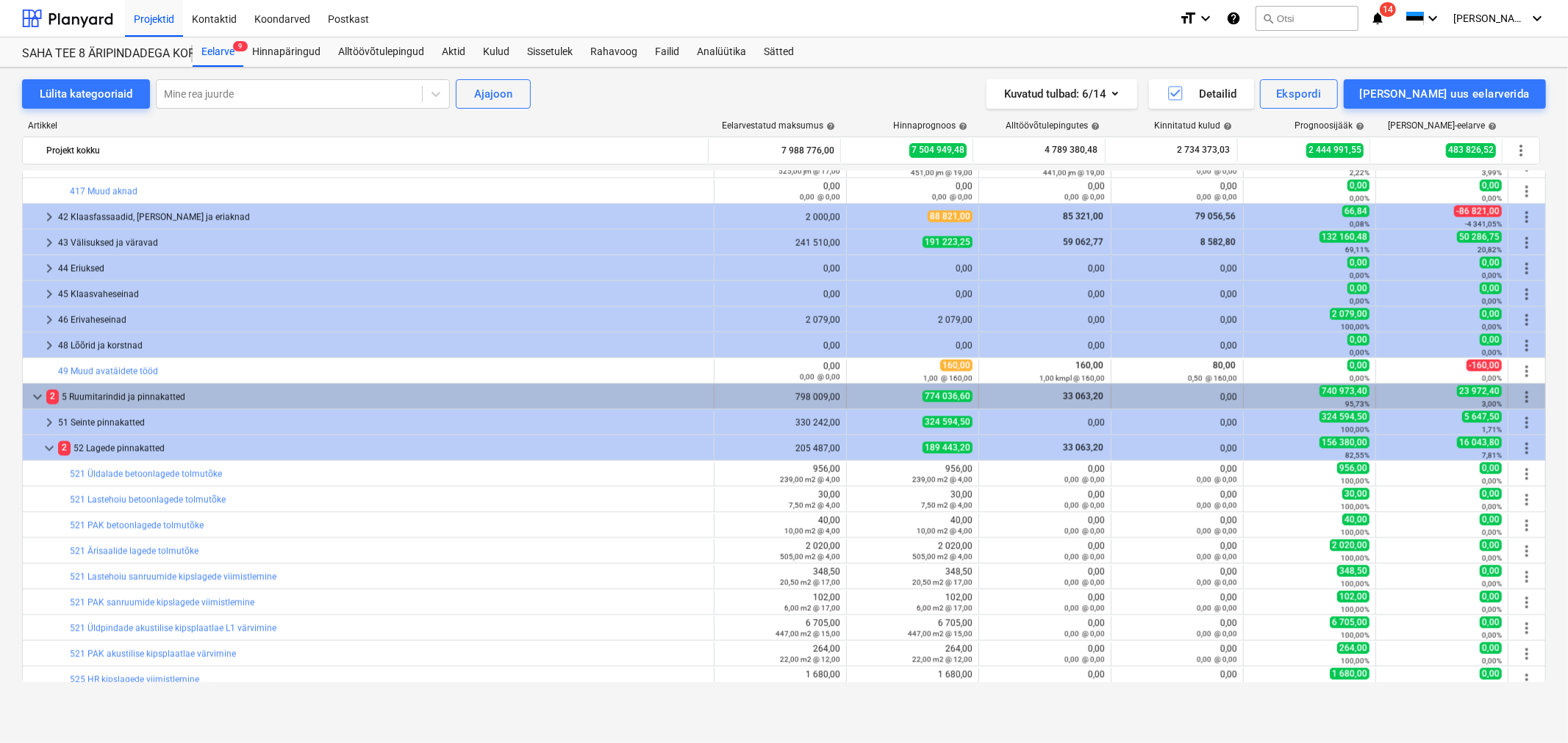
click at [39, 398] on span "keyboard_arrow_down" at bounding box center [38, 398] width 18 height 18
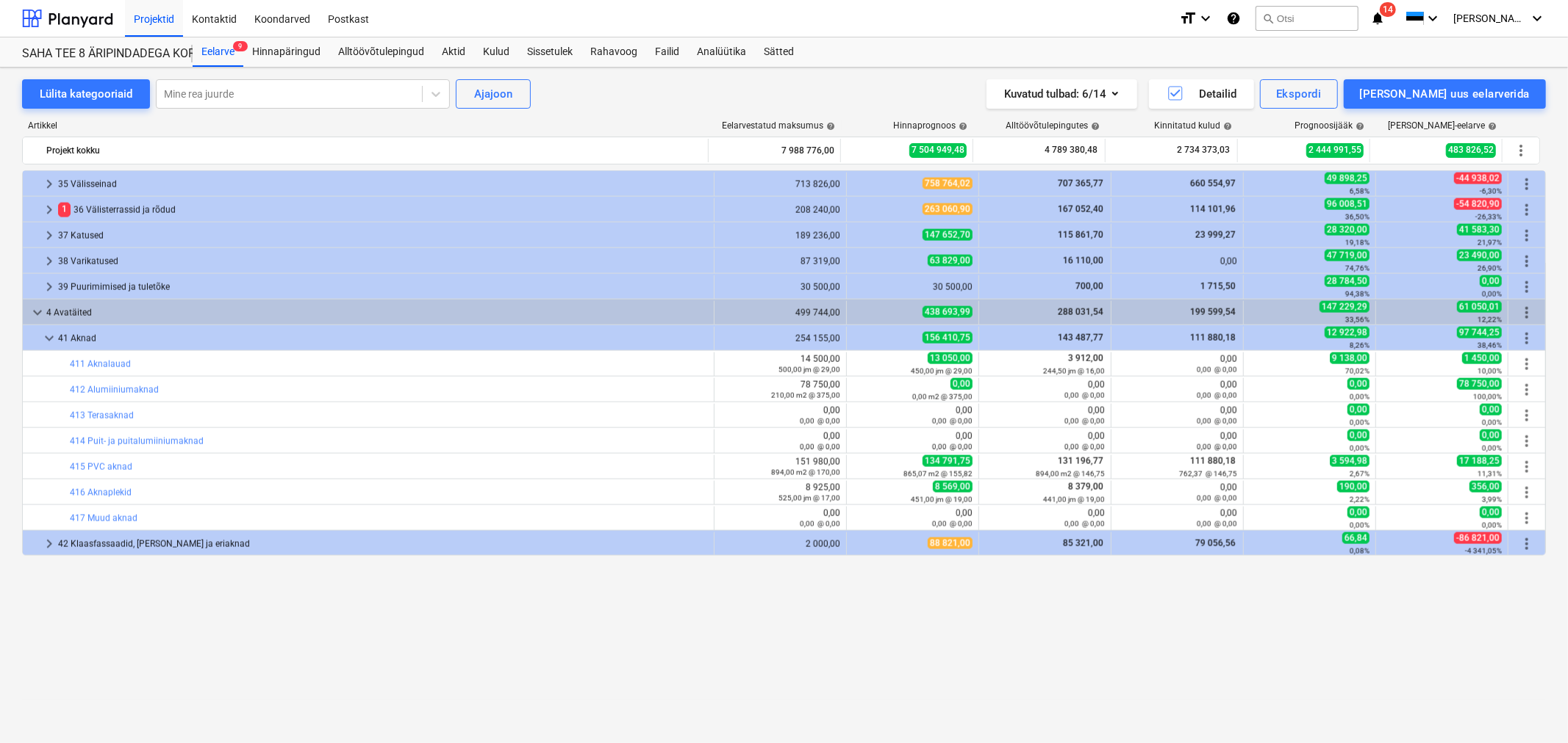
scroll to position [1611, 0]
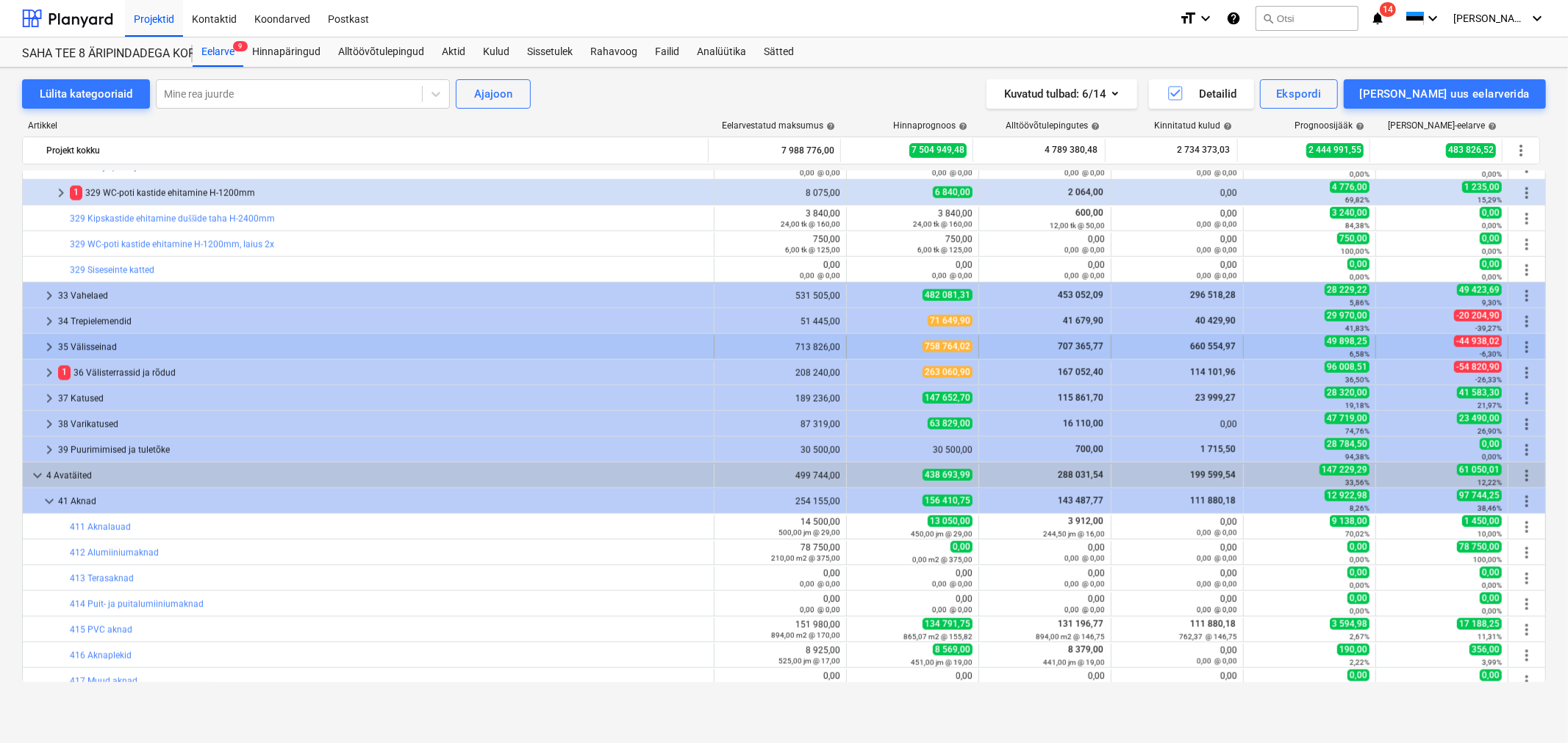
click at [50, 338] on div "keyboard_arrow_right" at bounding box center [49, 347] width 18 height 23
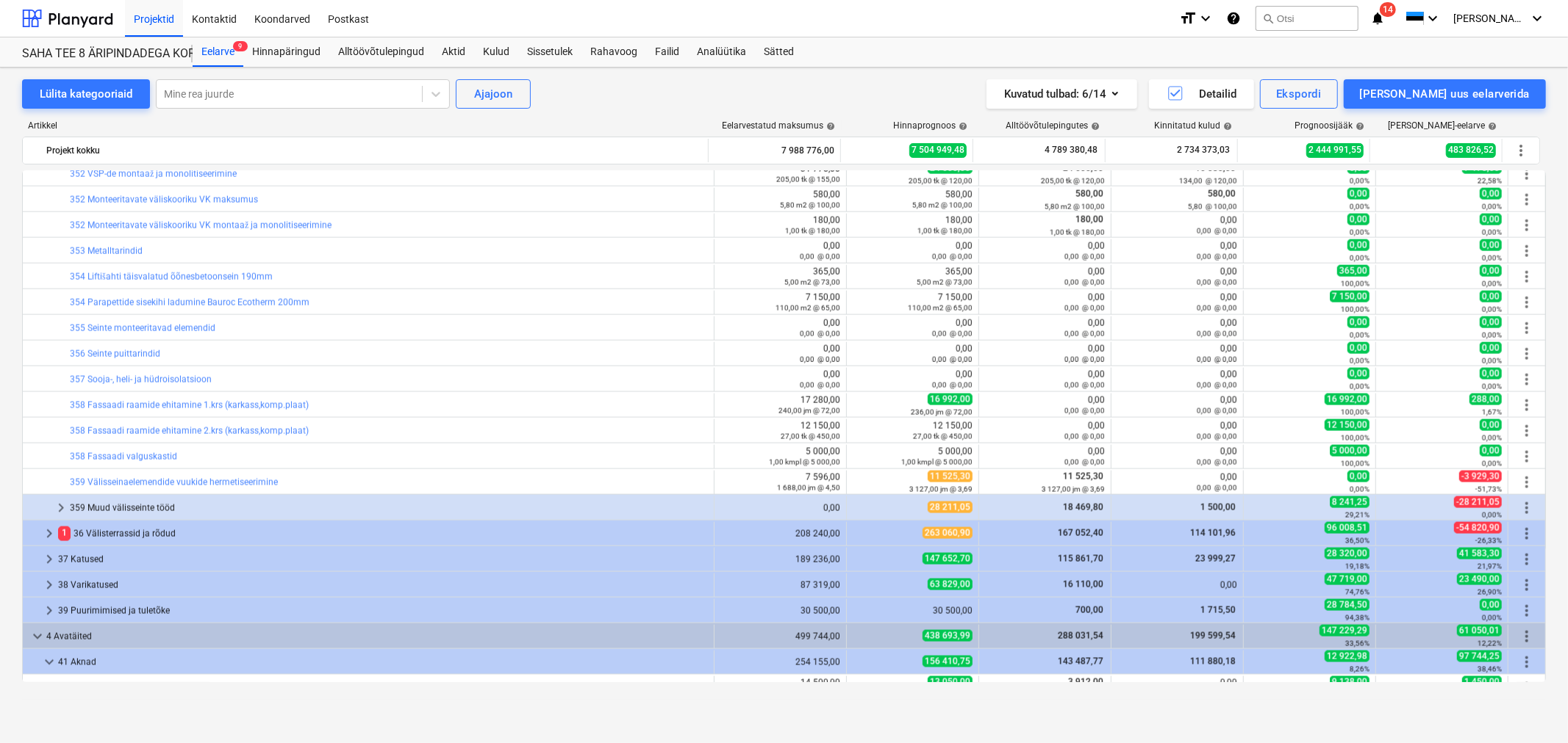
scroll to position [1937, 0]
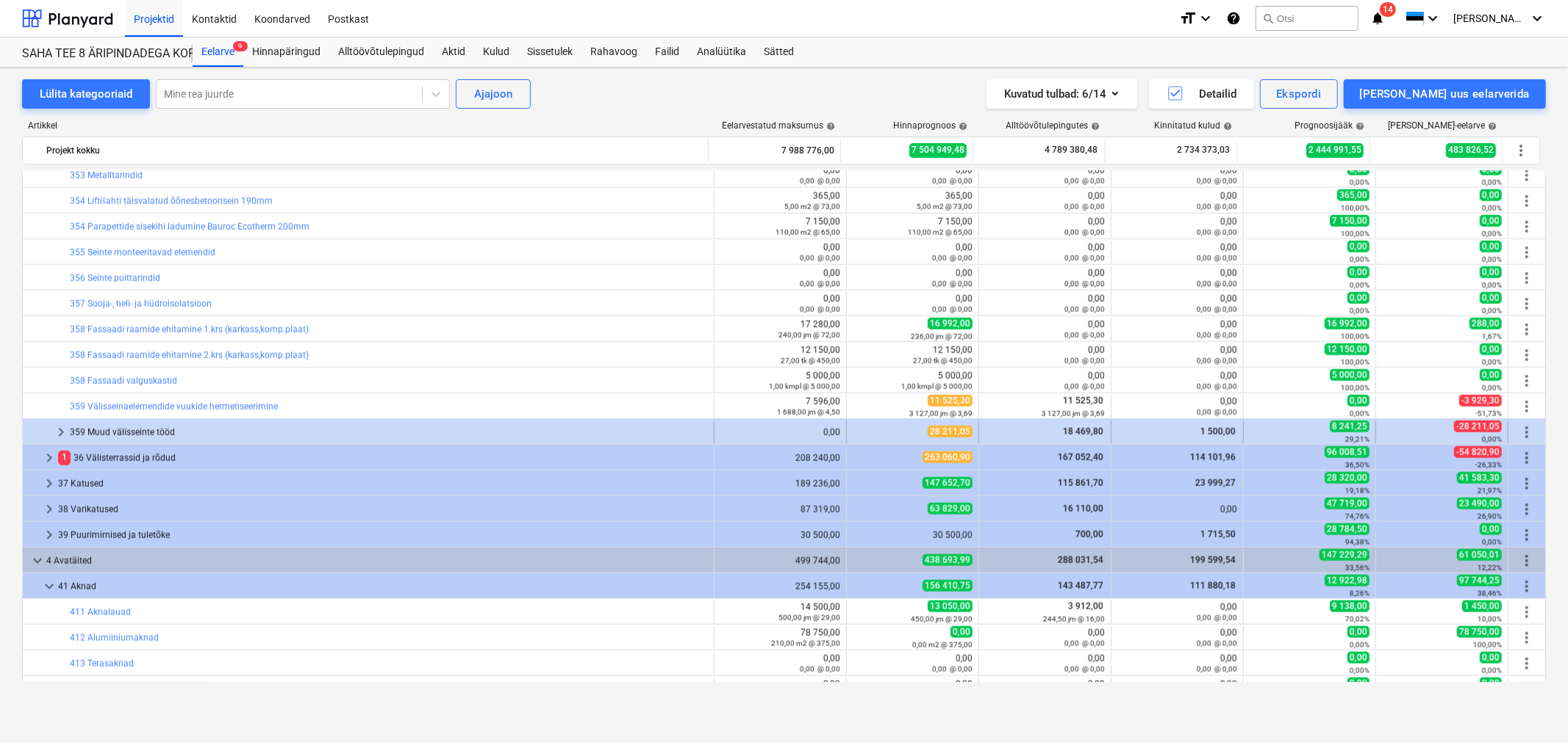
click at [55, 431] on span "keyboard_arrow_right" at bounding box center [61, 433] width 18 height 18
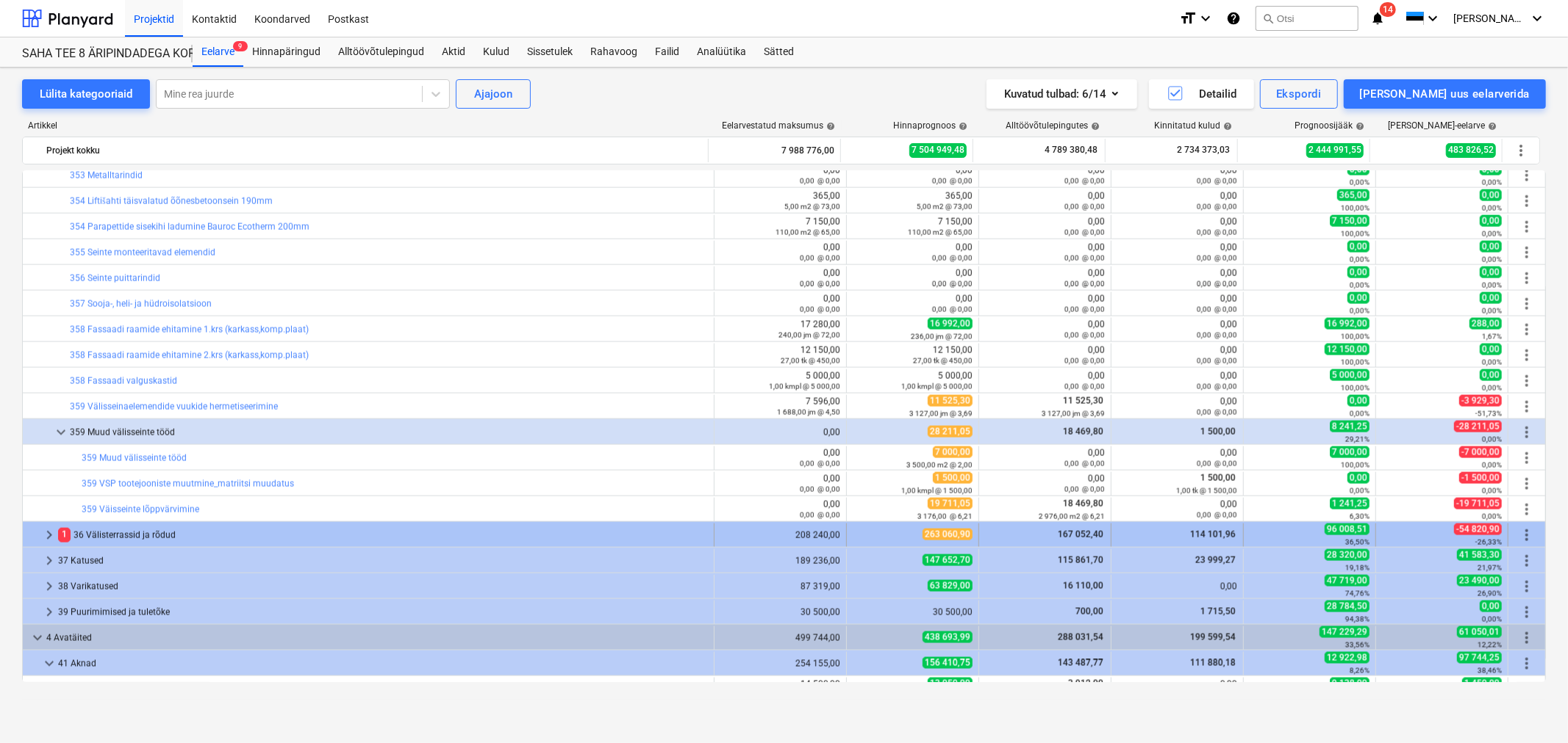
click at [44, 537] on span "keyboard_arrow_right" at bounding box center [49, 536] width 18 height 18
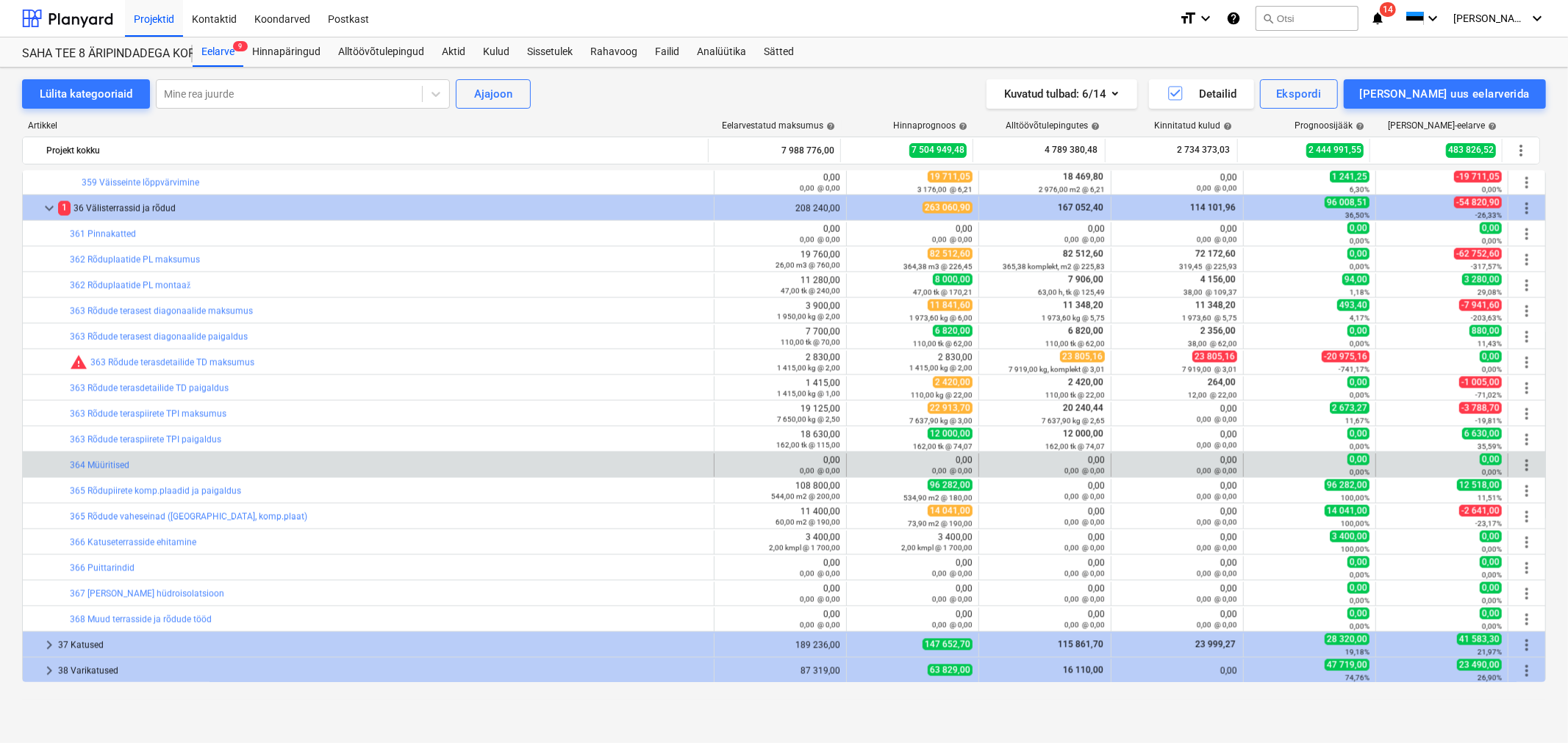
scroll to position [2427, 0]
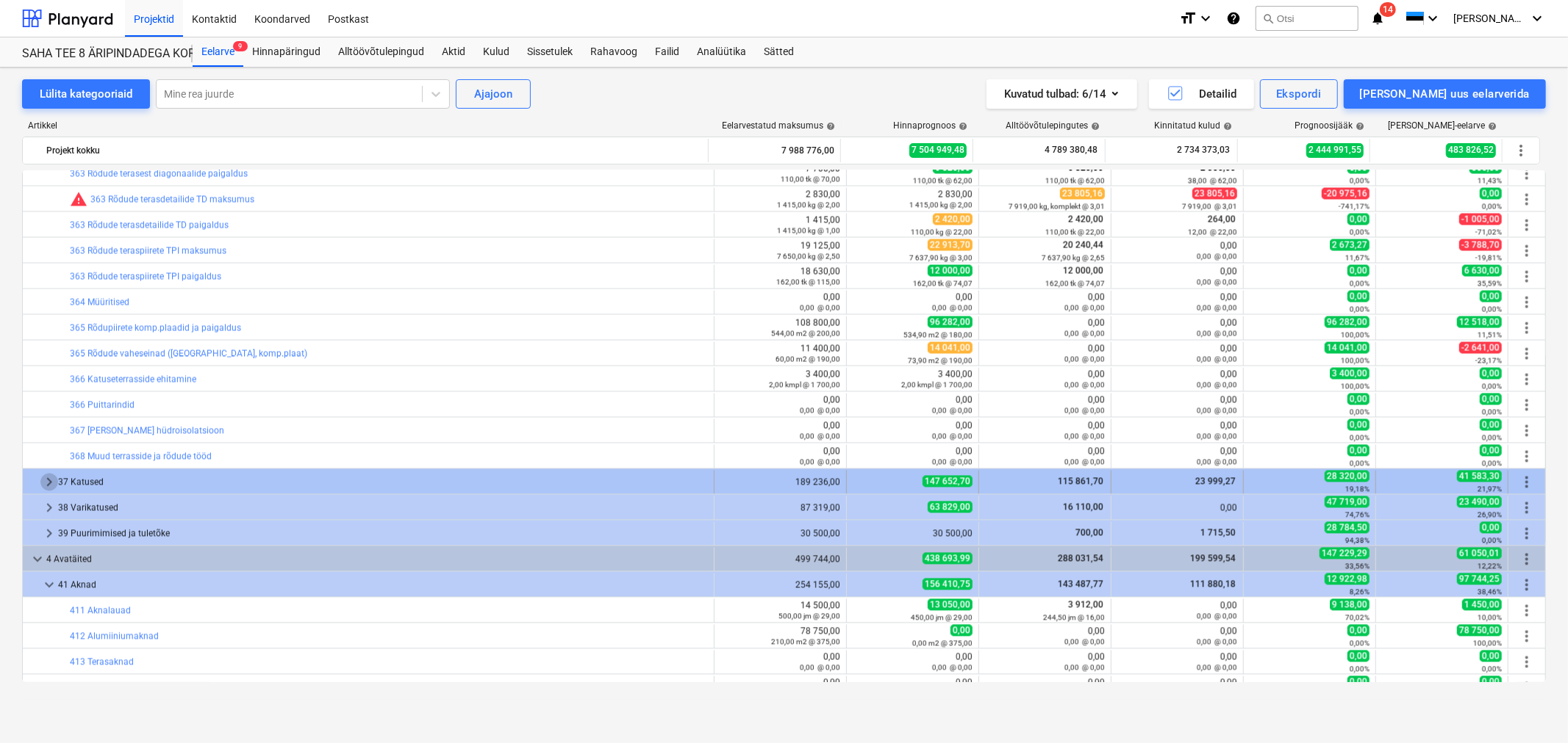
click at [41, 481] on span "keyboard_arrow_right" at bounding box center [49, 483] width 18 height 18
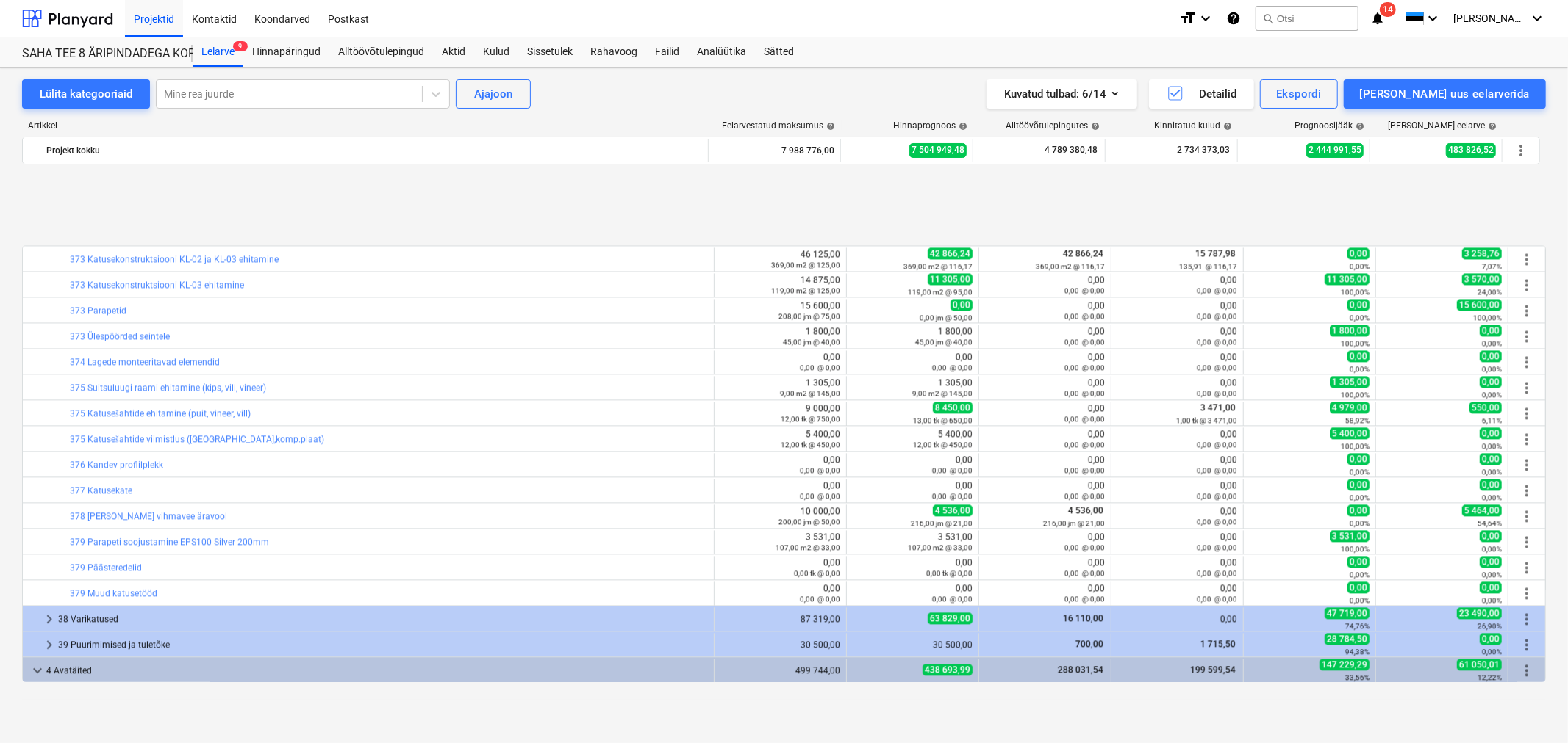
scroll to position [2917, 0]
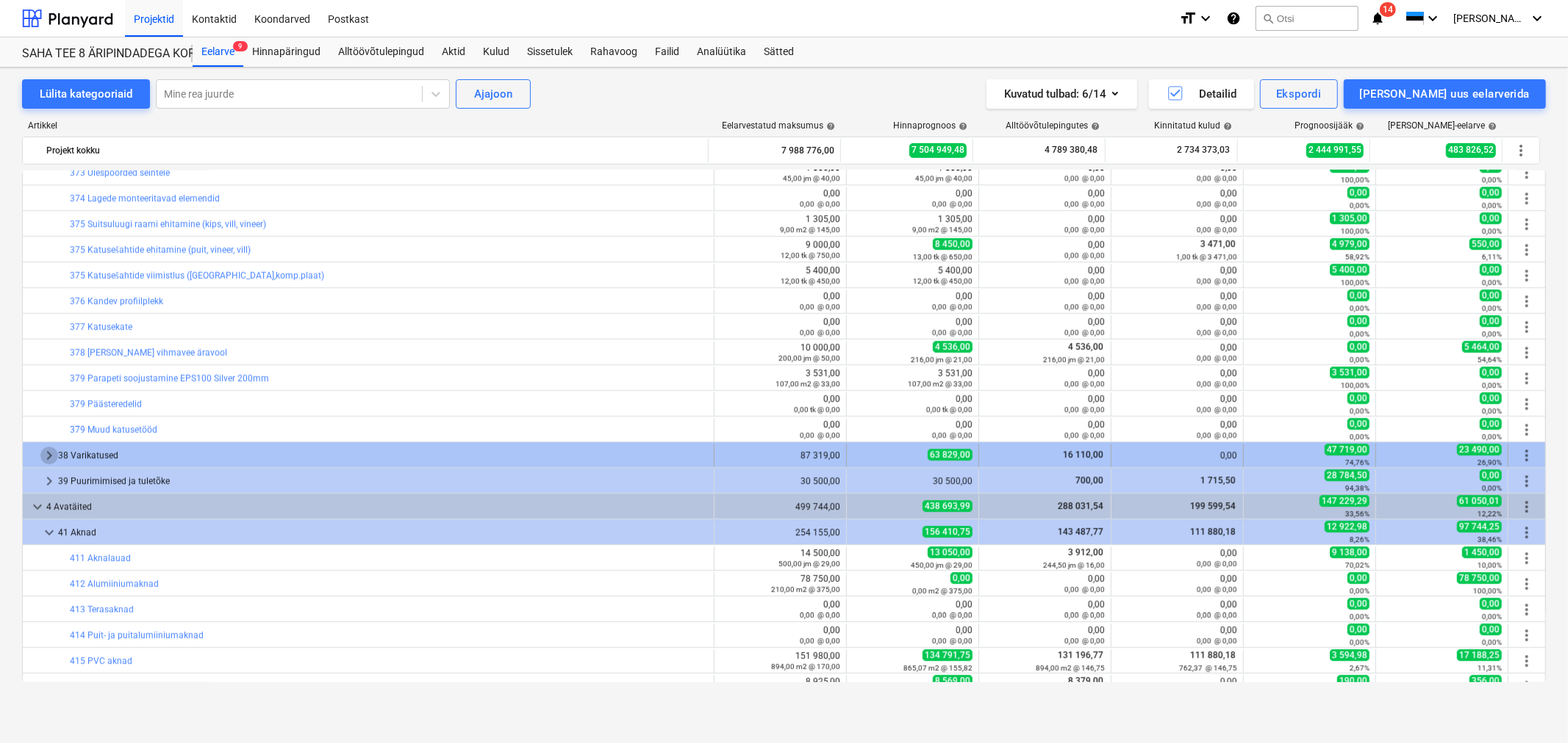
click at [40, 451] on span "keyboard_arrow_right" at bounding box center [49, 455] width 18 height 18
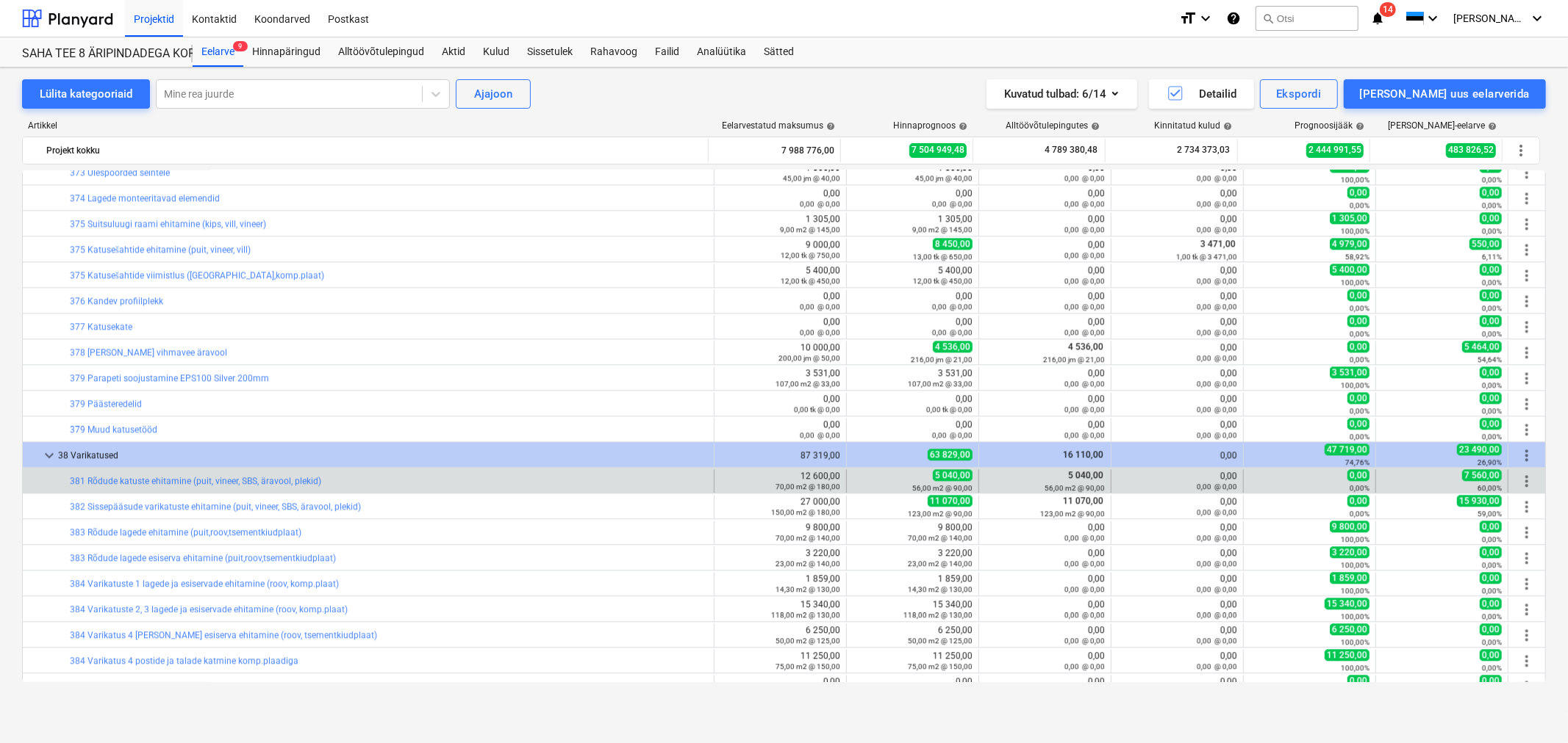
scroll to position [3080, 0]
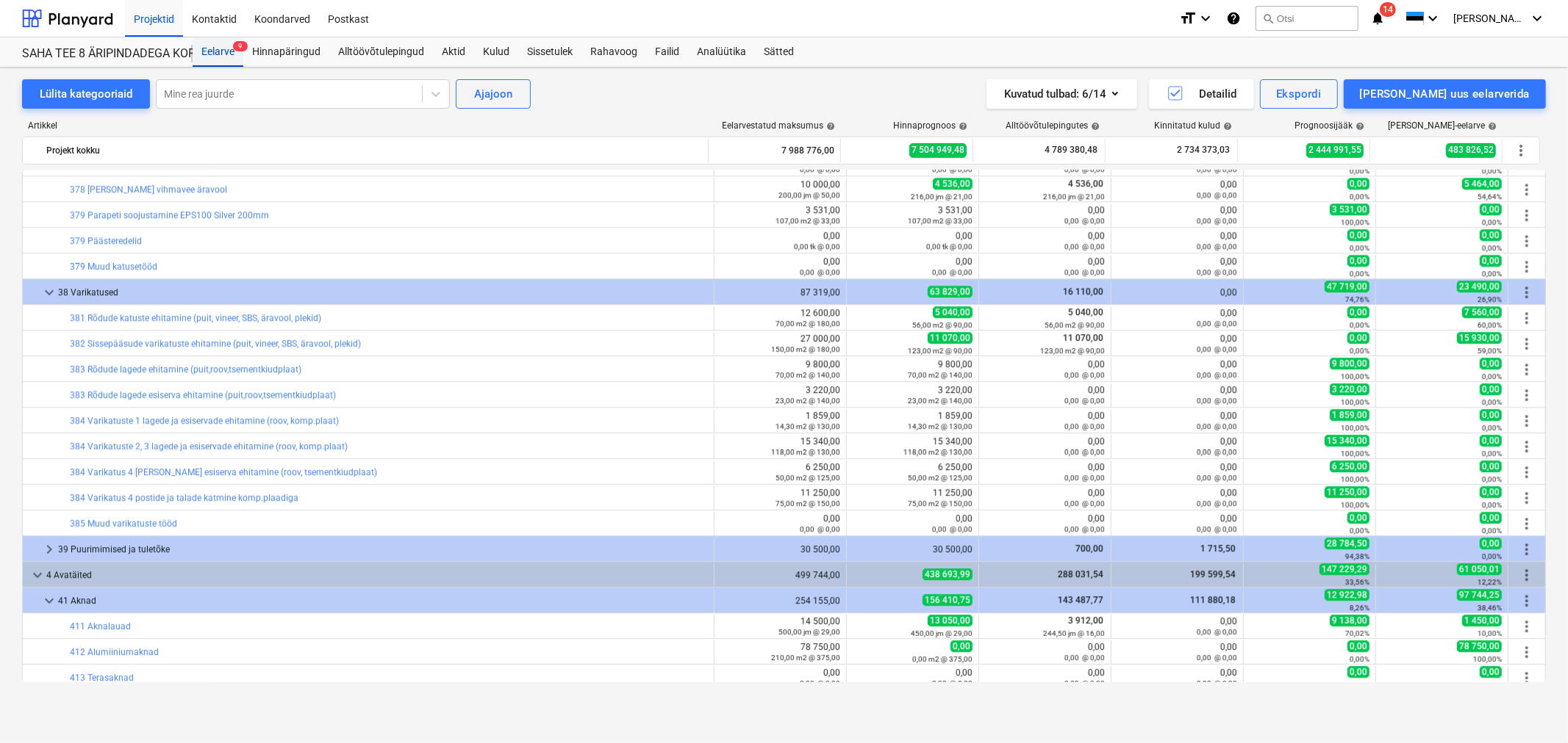
drag, startPoint x: 232, startPoint y: 46, endPoint x: 220, endPoint y: 39, distance: 13.9
click at [233, 46] on span "9" at bounding box center [240, 46] width 14 height 10
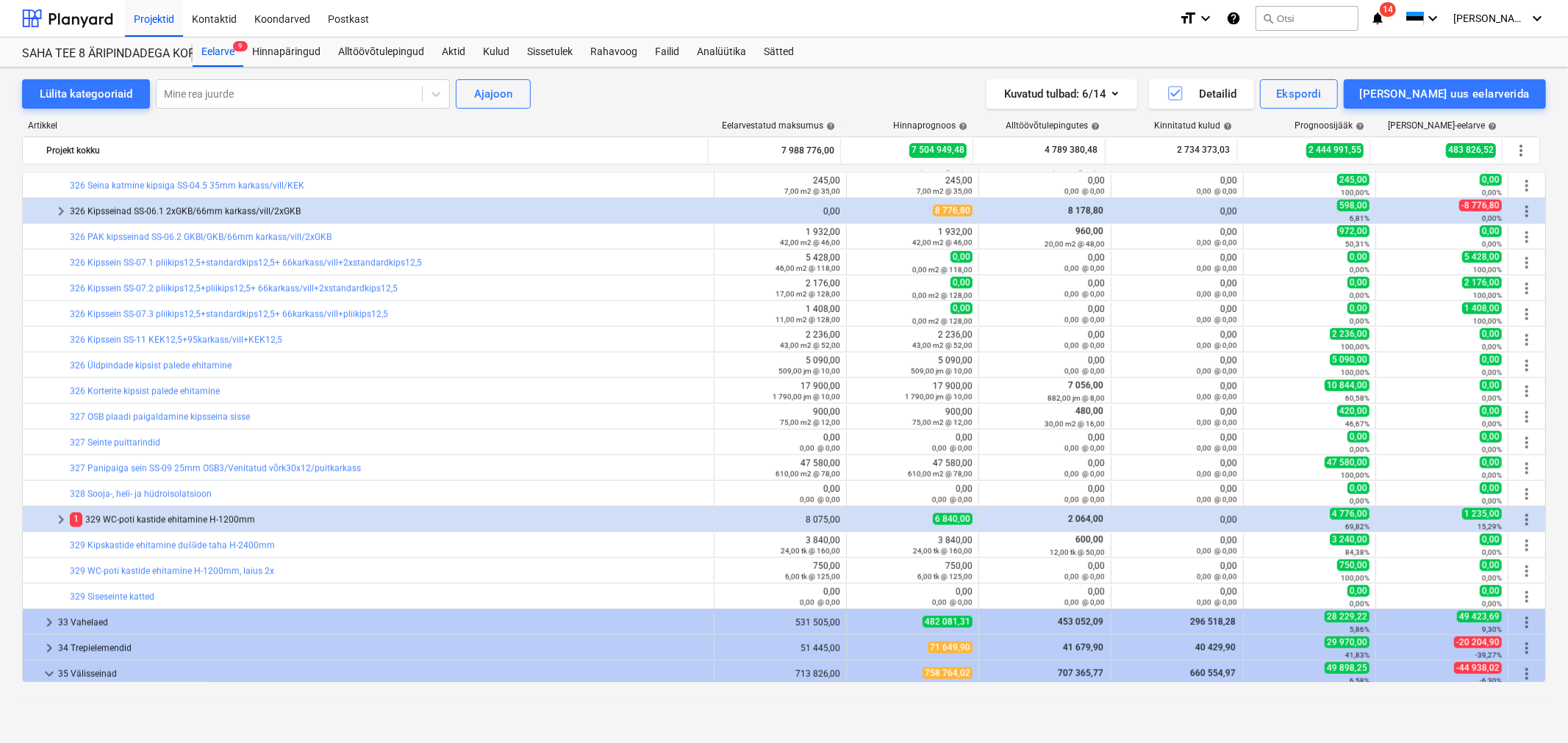
scroll to position [1529, 0]
